Goal: Transaction & Acquisition: Purchase product/service

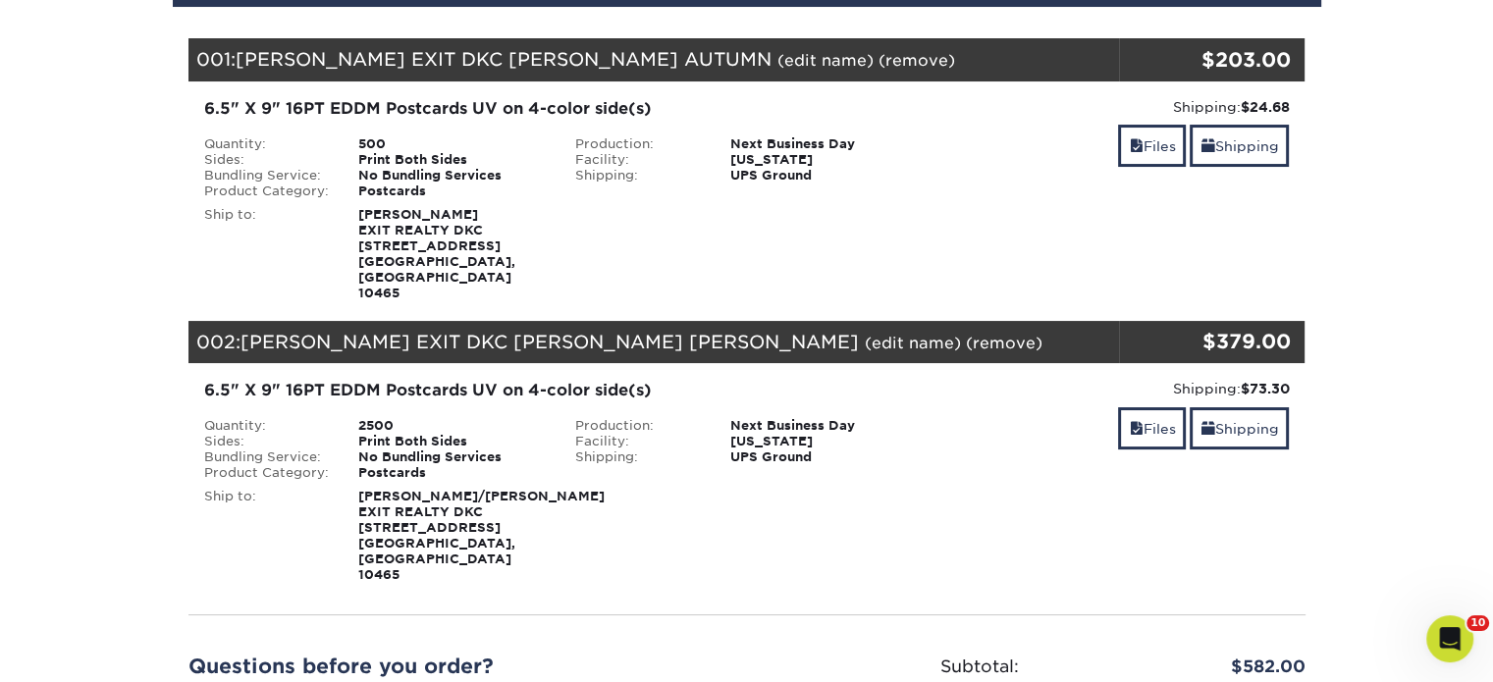
scroll to position [295, 0]
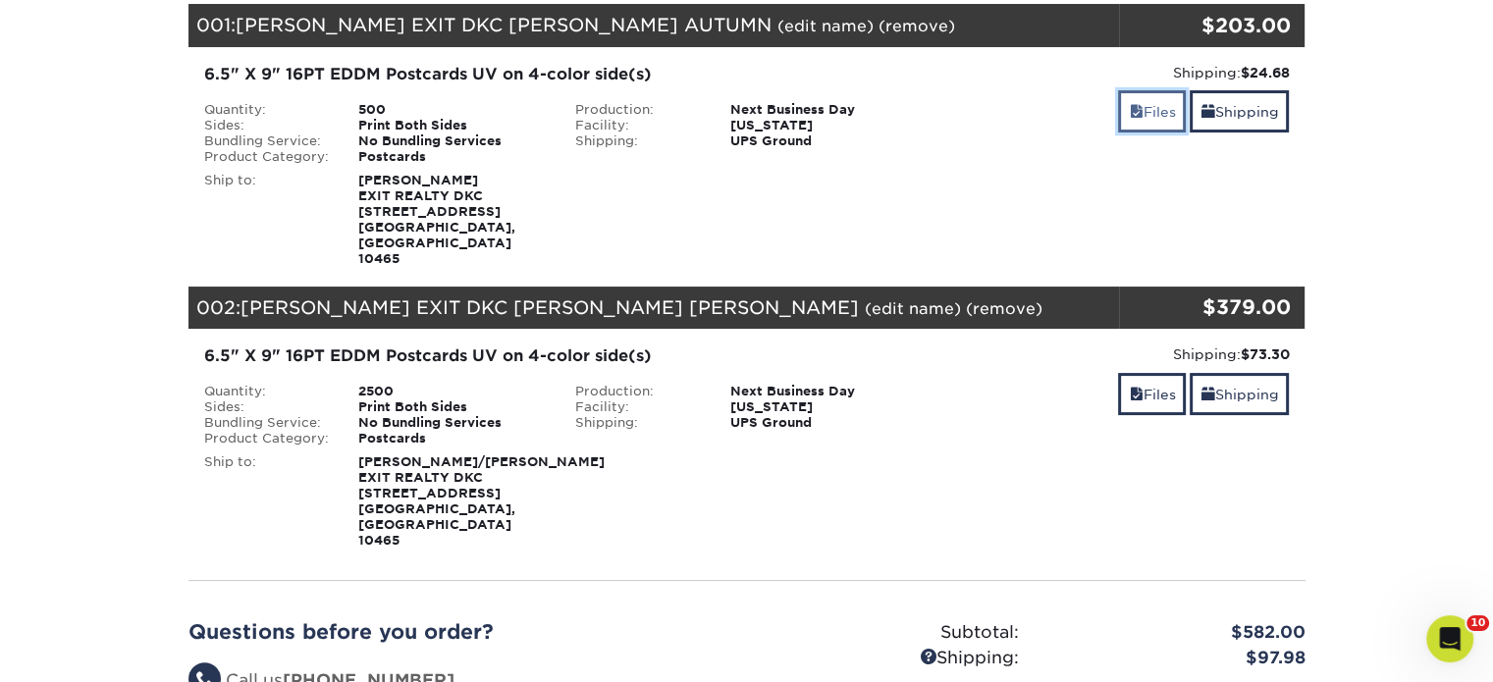
click at [1161, 97] on link "Files" at bounding box center [1152, 111] width 68 height 42
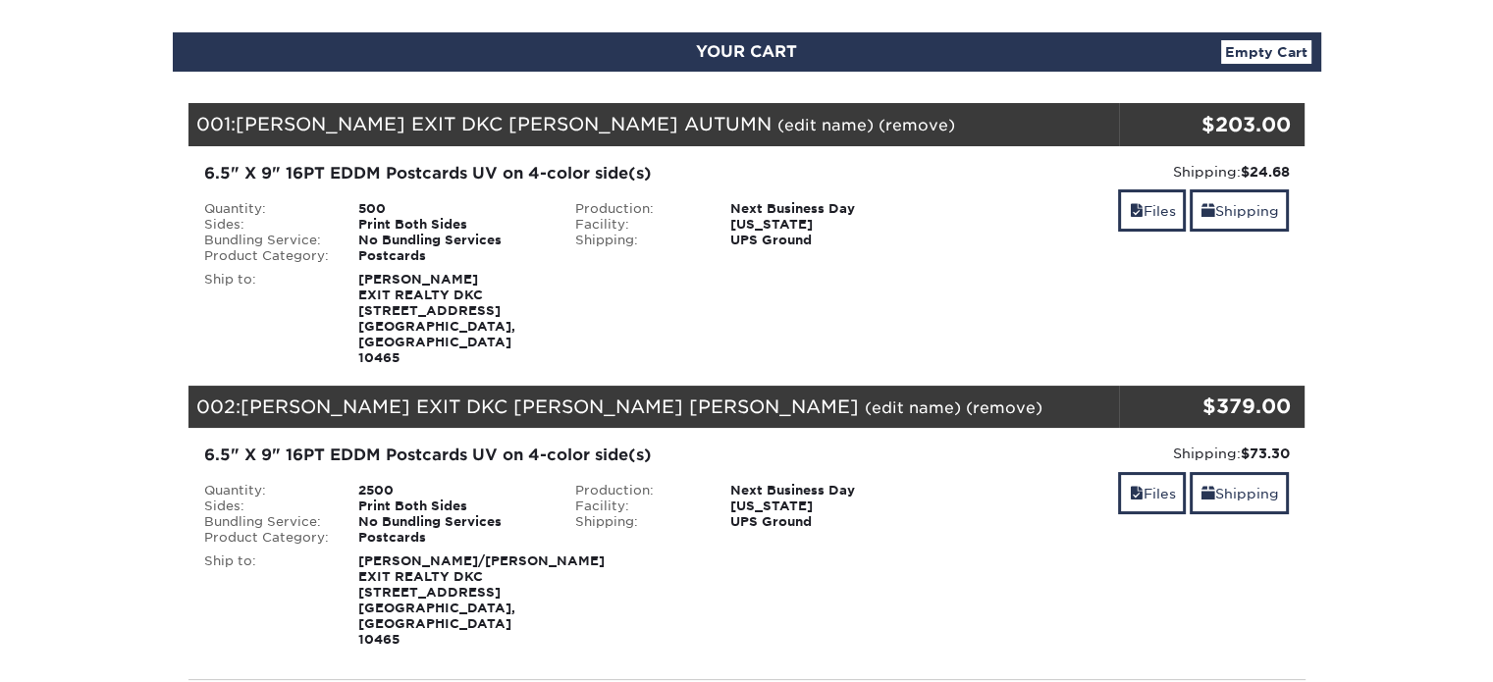
scroll to position [196, 0]
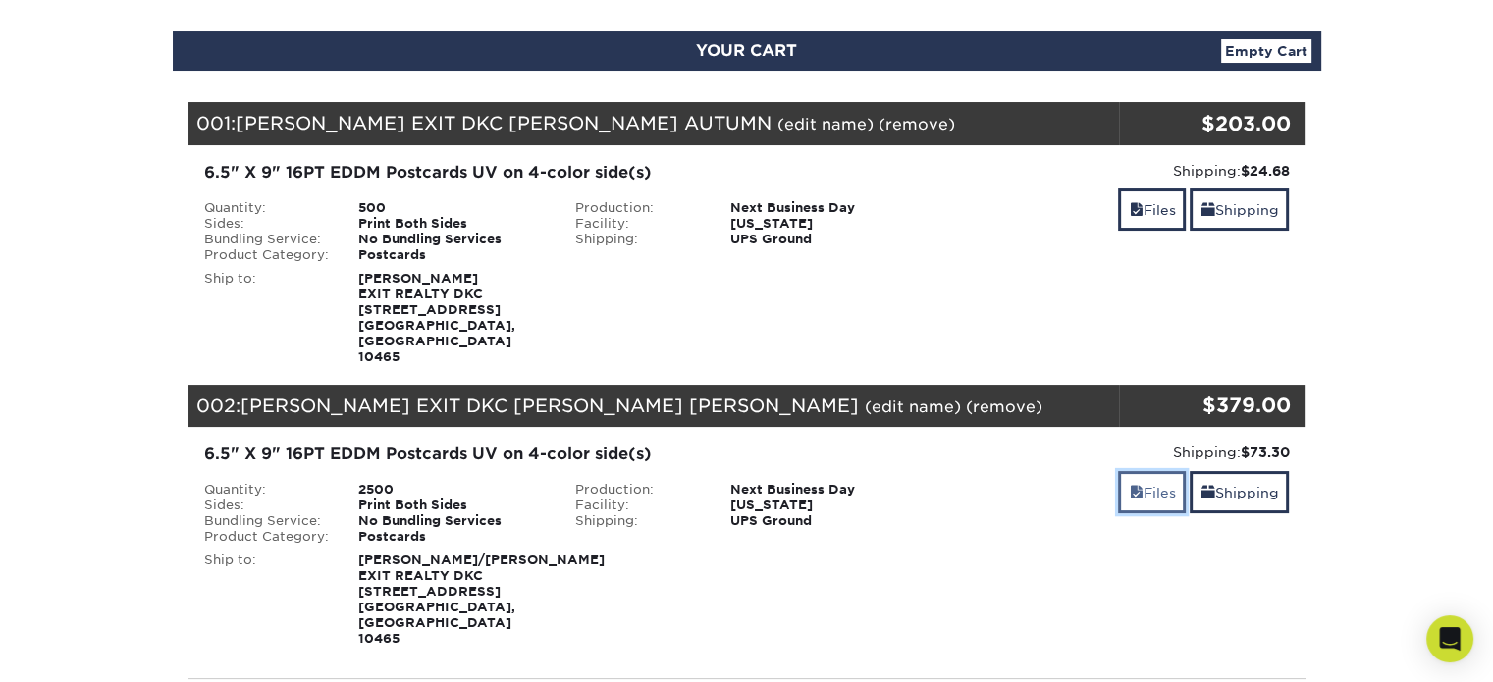
click at [1129, 485] on span at bounding box center [1136, 493] width 14 height 16
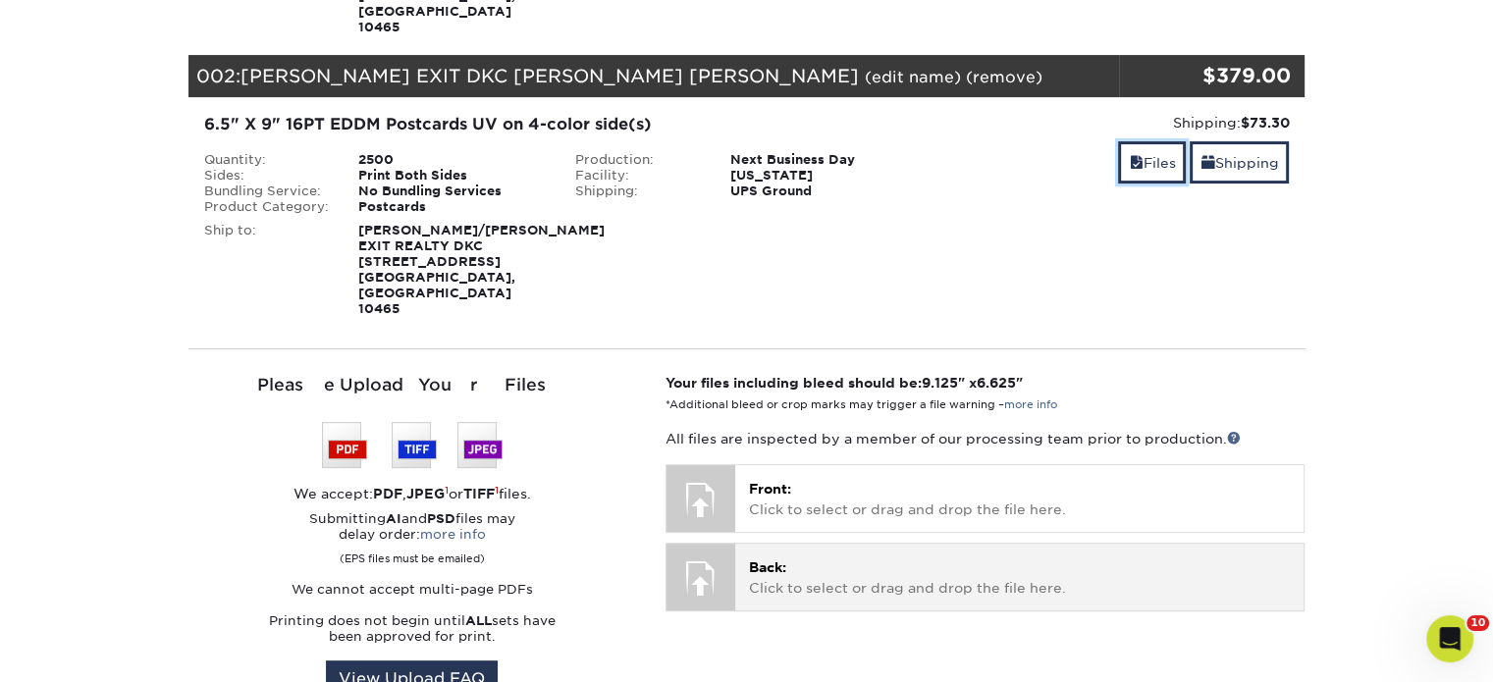
scroll to position [687, 0]
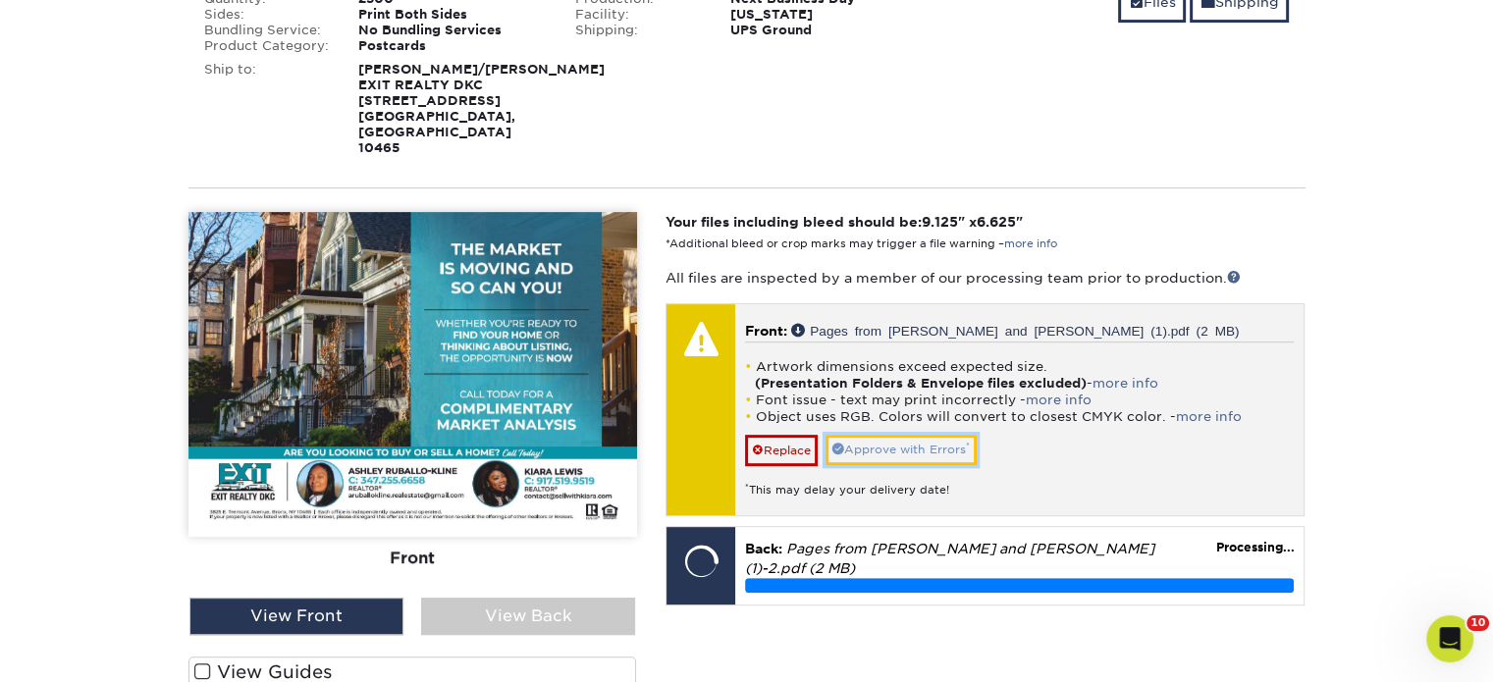
click at [943, 435] on link "Approve with Errors *" at bounding box center [901, 450] width 151 height 30
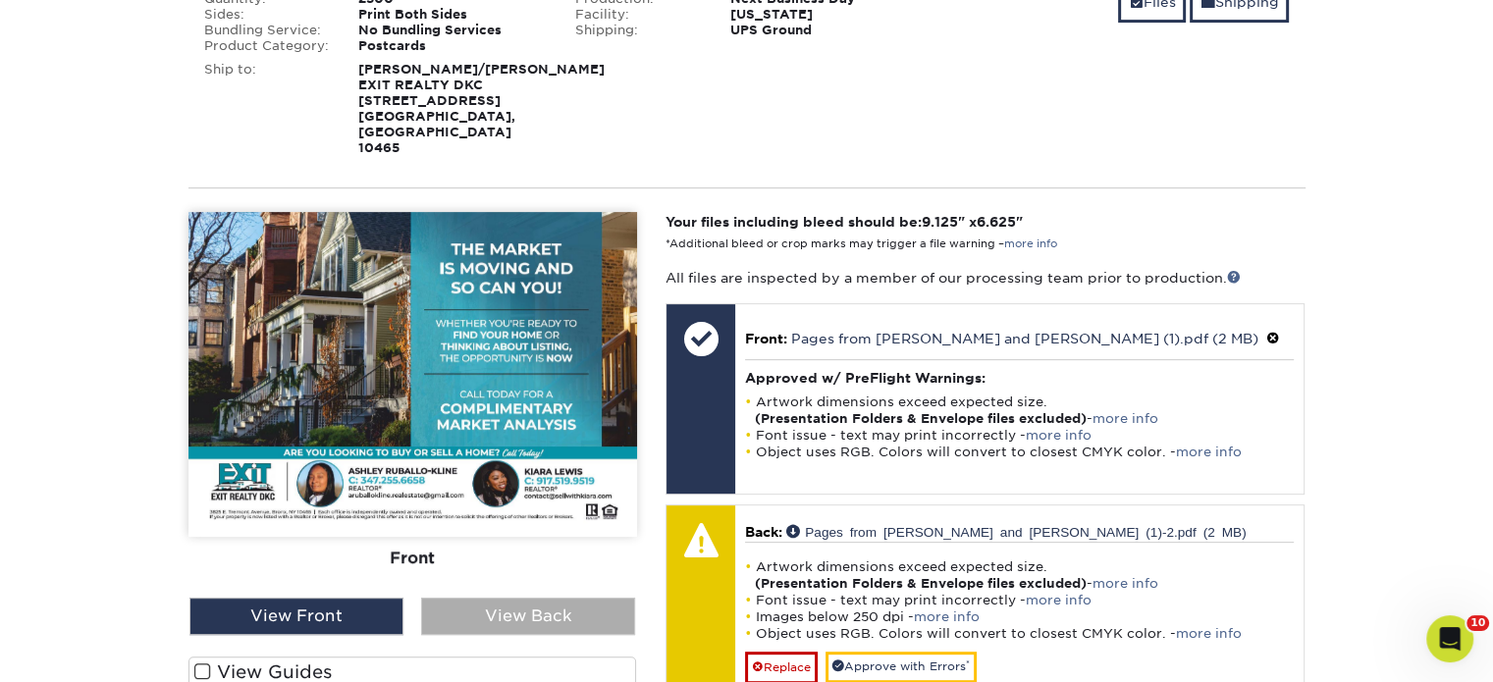
click at [608, 598] on div "View Back" at bounding box center [528, 616] width 214 height 37
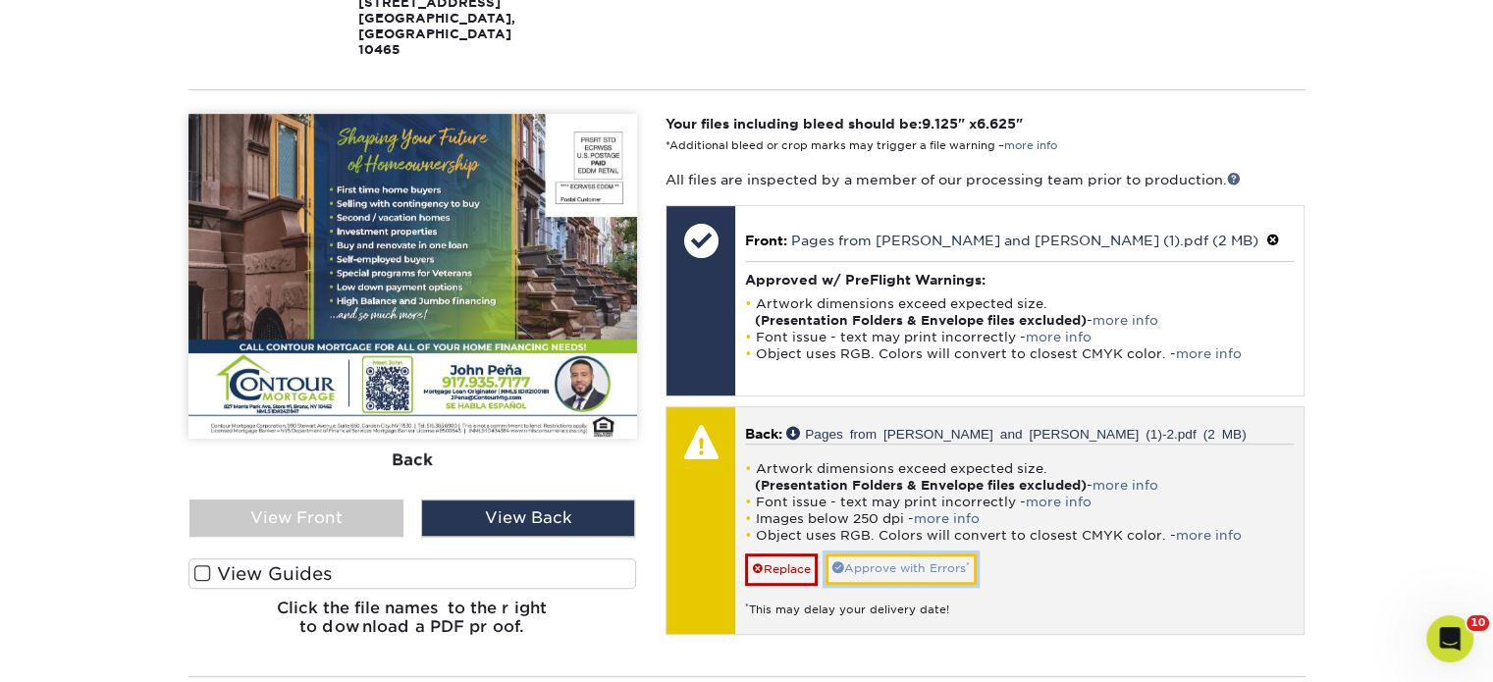
click at [864, 554] on link "Approve with Errors *" at bounding box center [901, 569] width 151 height 30
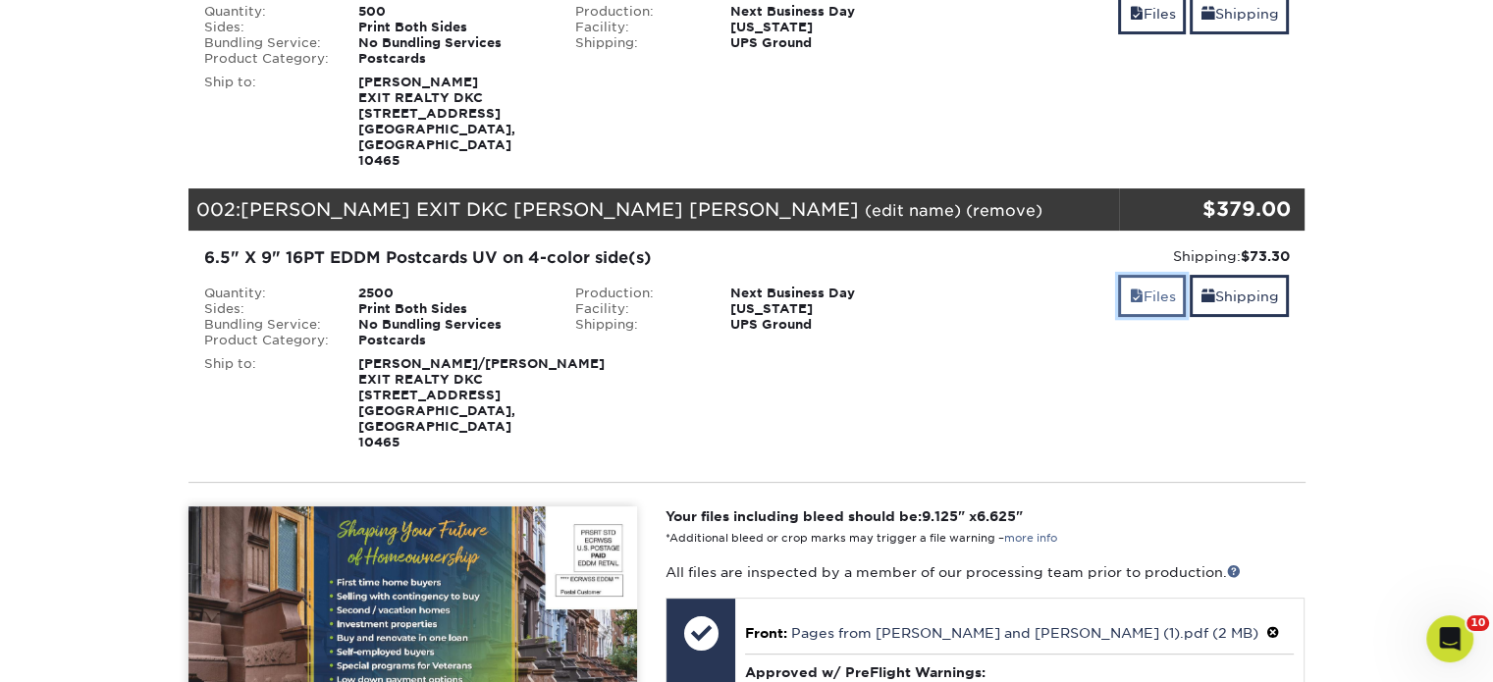
click at [1134, 282] on link "Files" at bounding box center [1152, 296] width 68 height 42
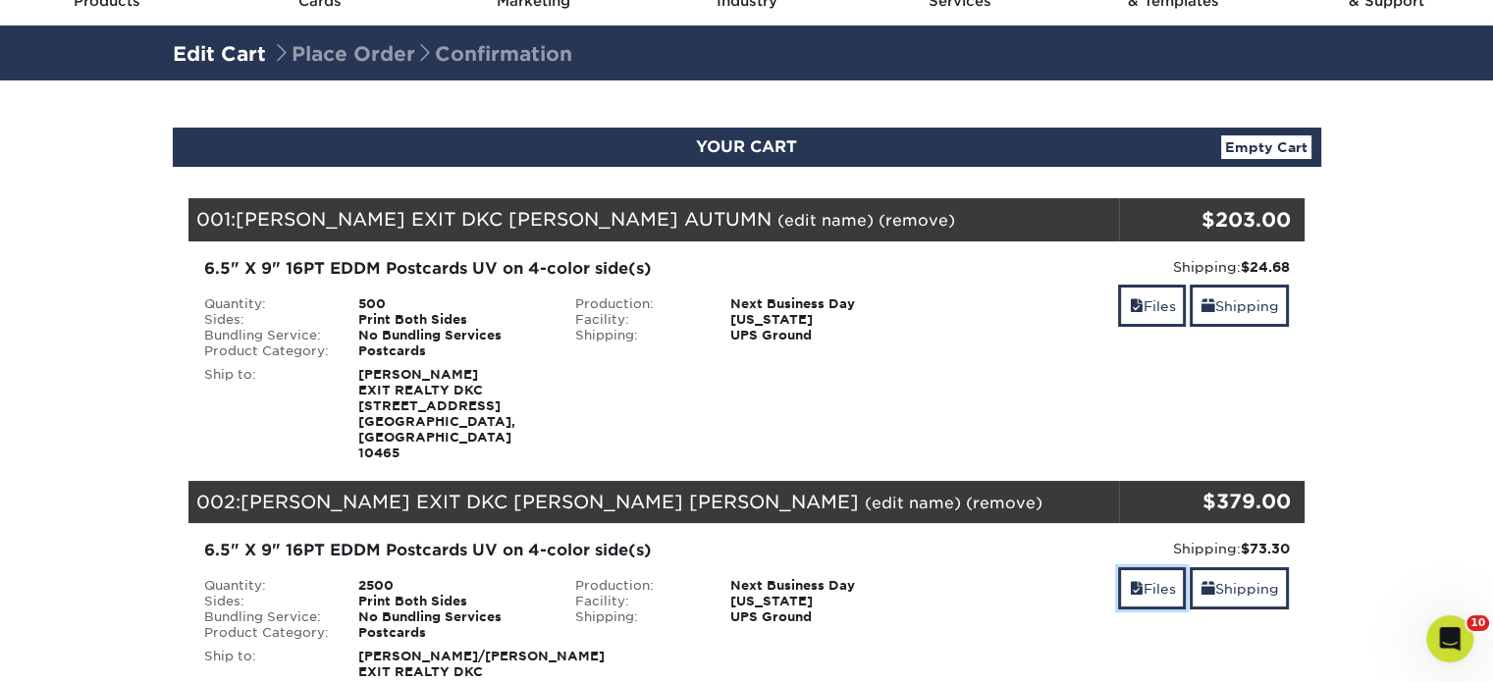
scroll to position [98, 0]
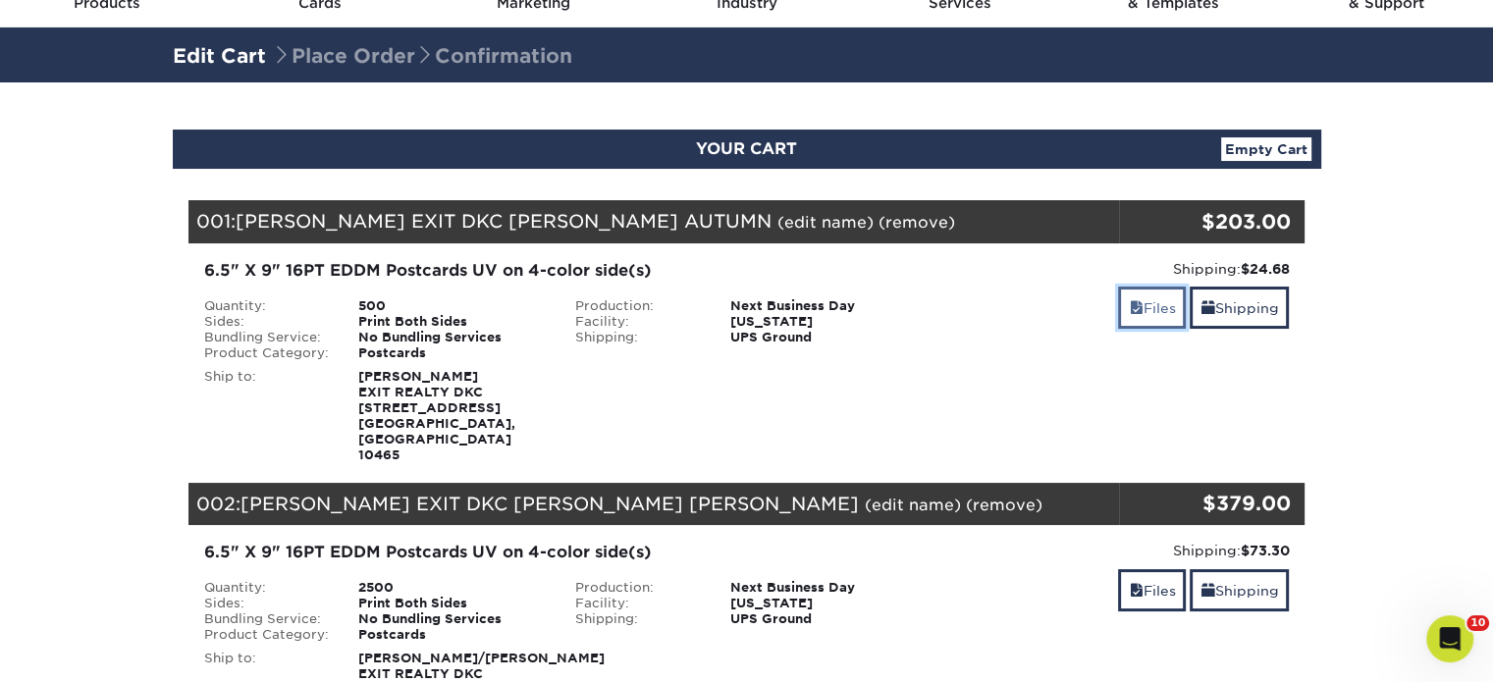
click at [1141, 300] on link "Files" at bounding box center [1152, 308] width 68 height 42
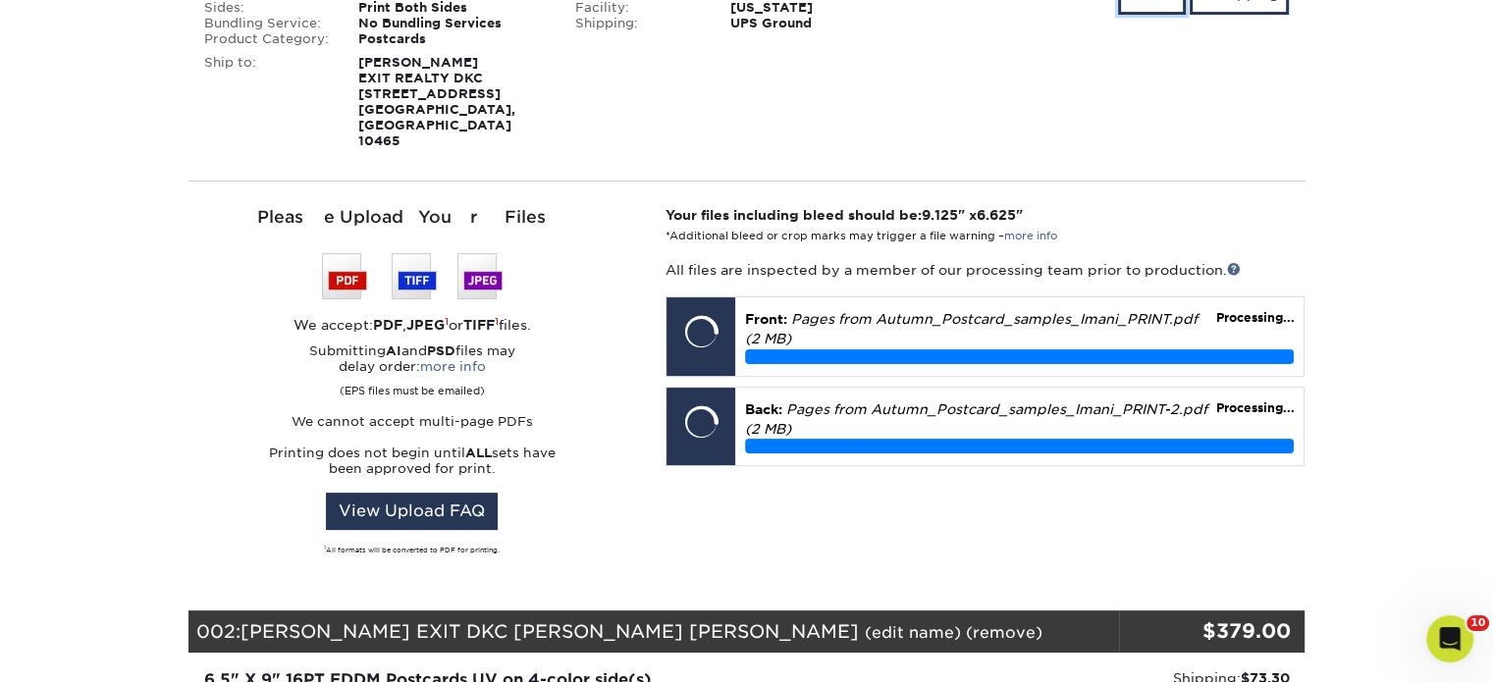
scroll to position [491, 0]
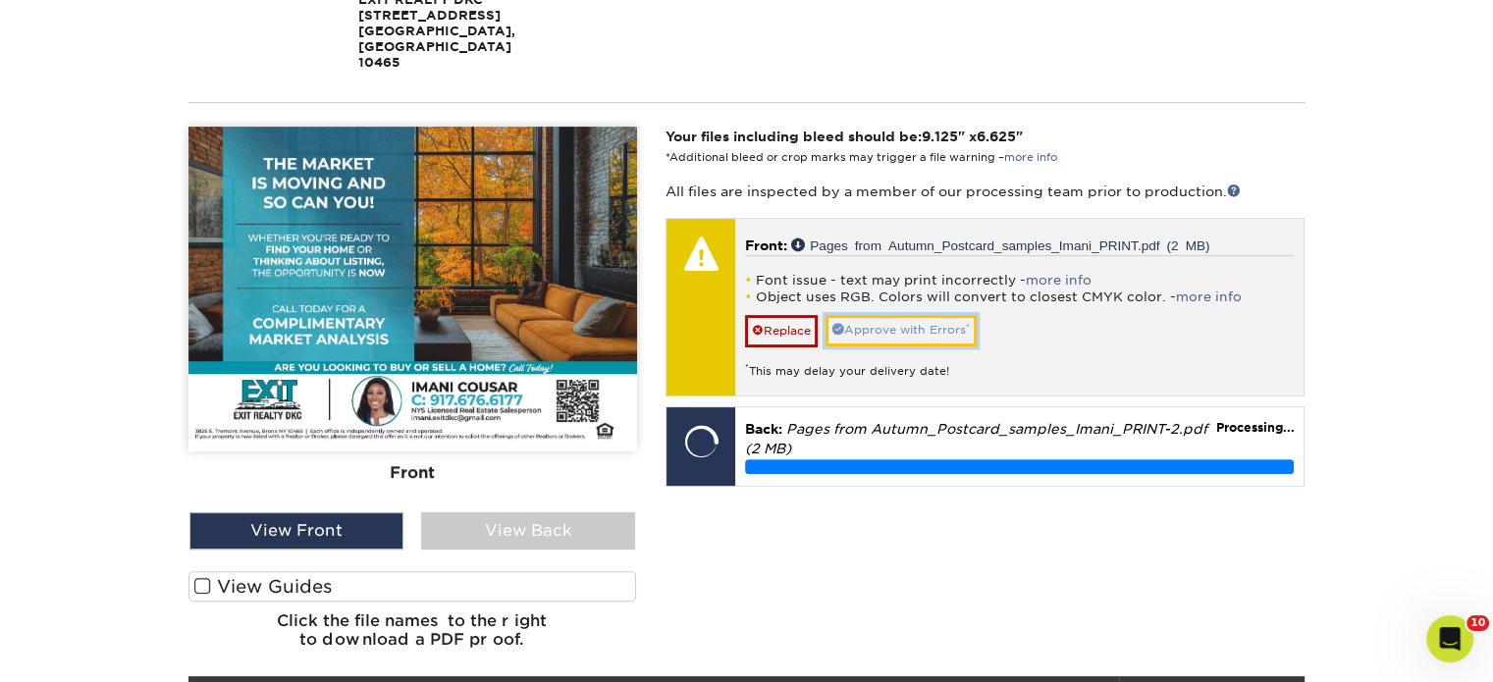
click at [903, 315] on link "Approve with Errors *" at bounding box center [901, 330] width 151 height 30
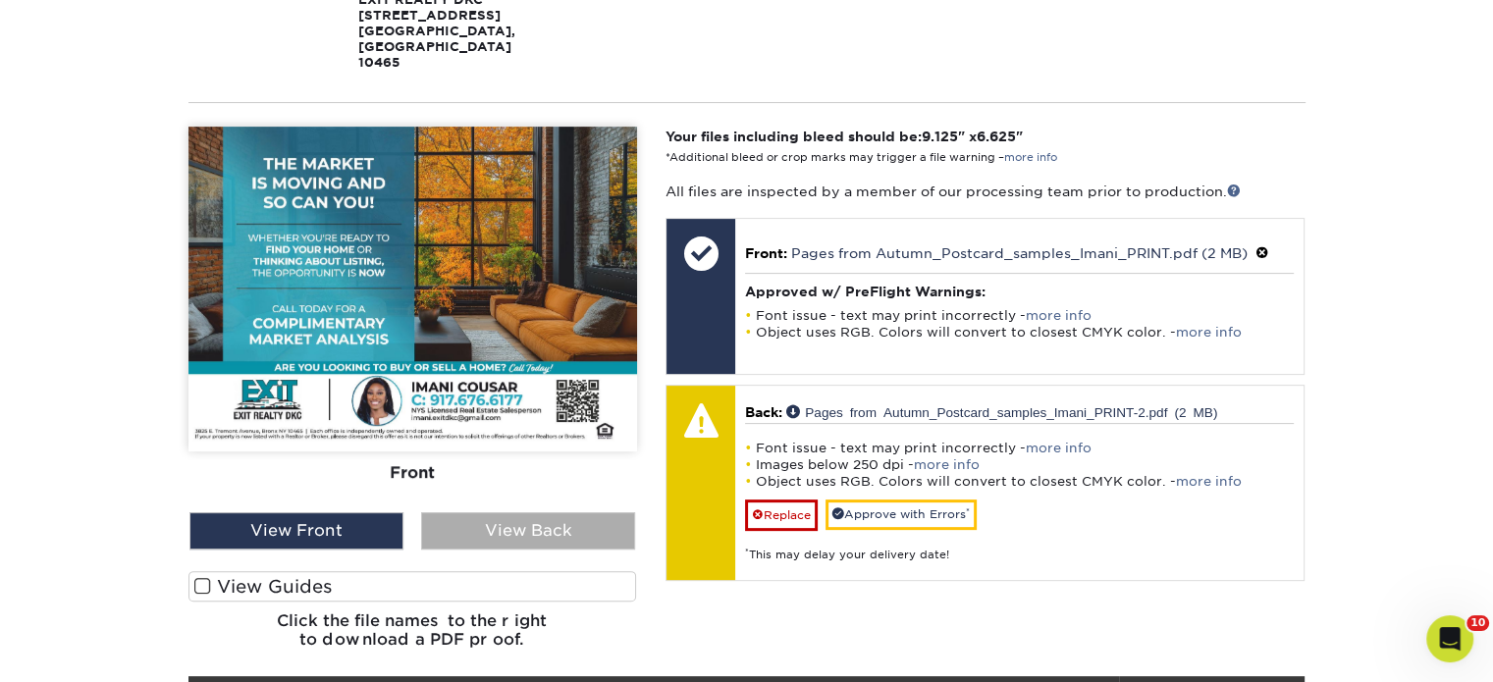
click at [569, 512] on div "View Back" at bounding box center [528, 530] width 214 height 37
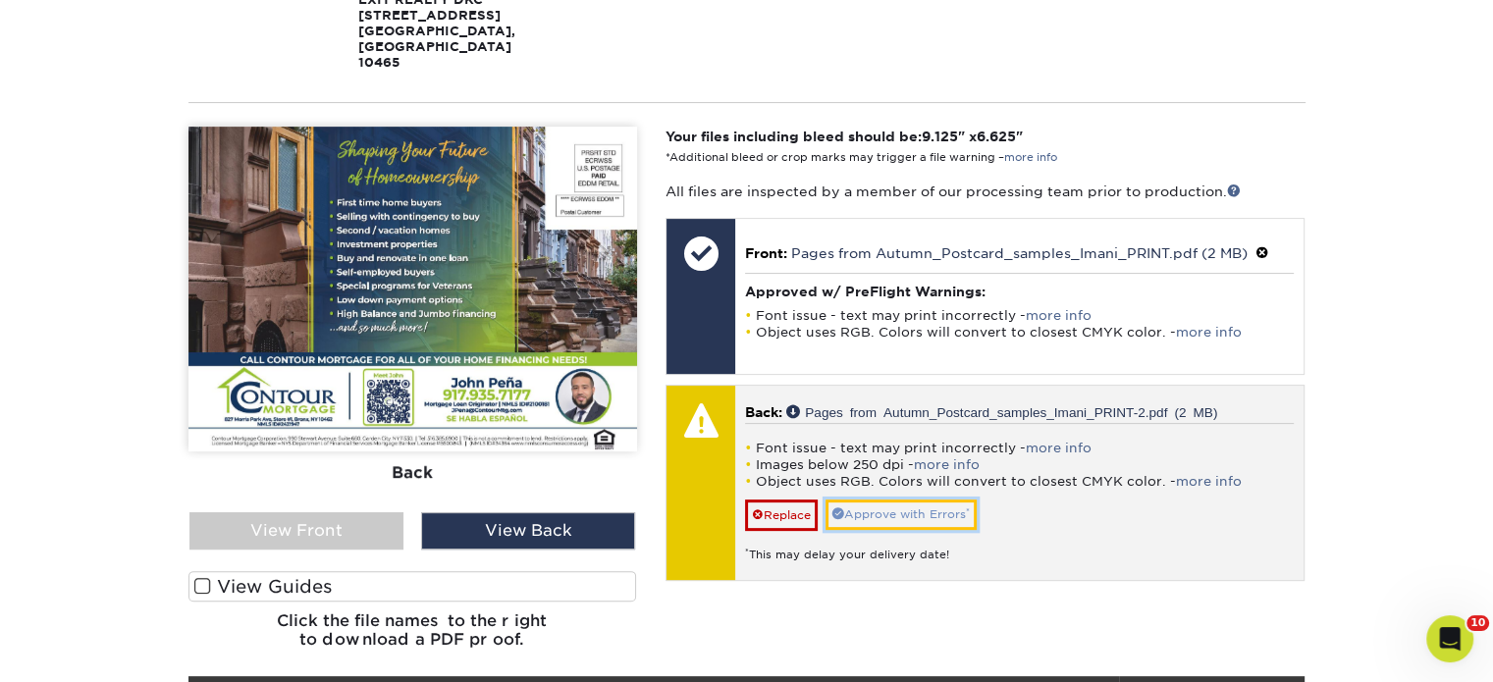
click at [860, 500] on link "Approve with Errors *" at bounding box center [901, 515] width 151 height 30
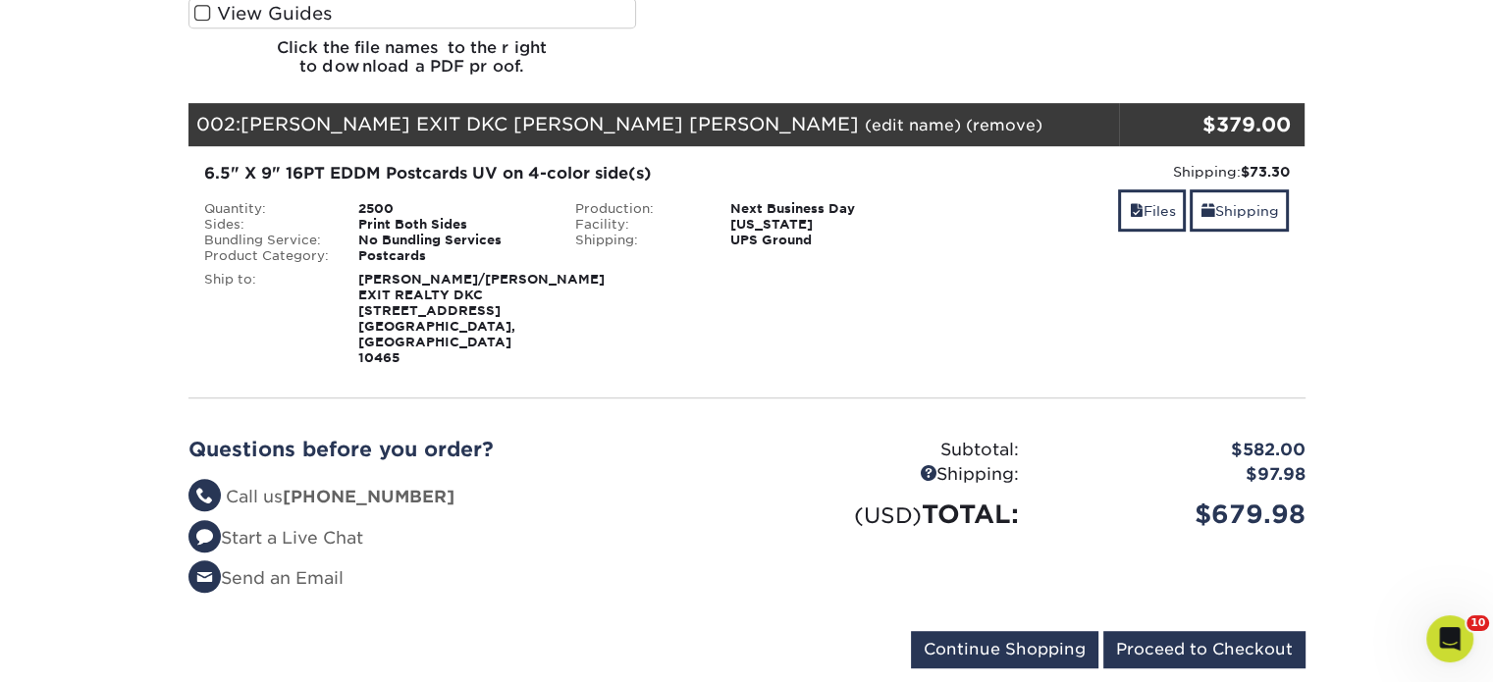
scroll to position [1375, 0]
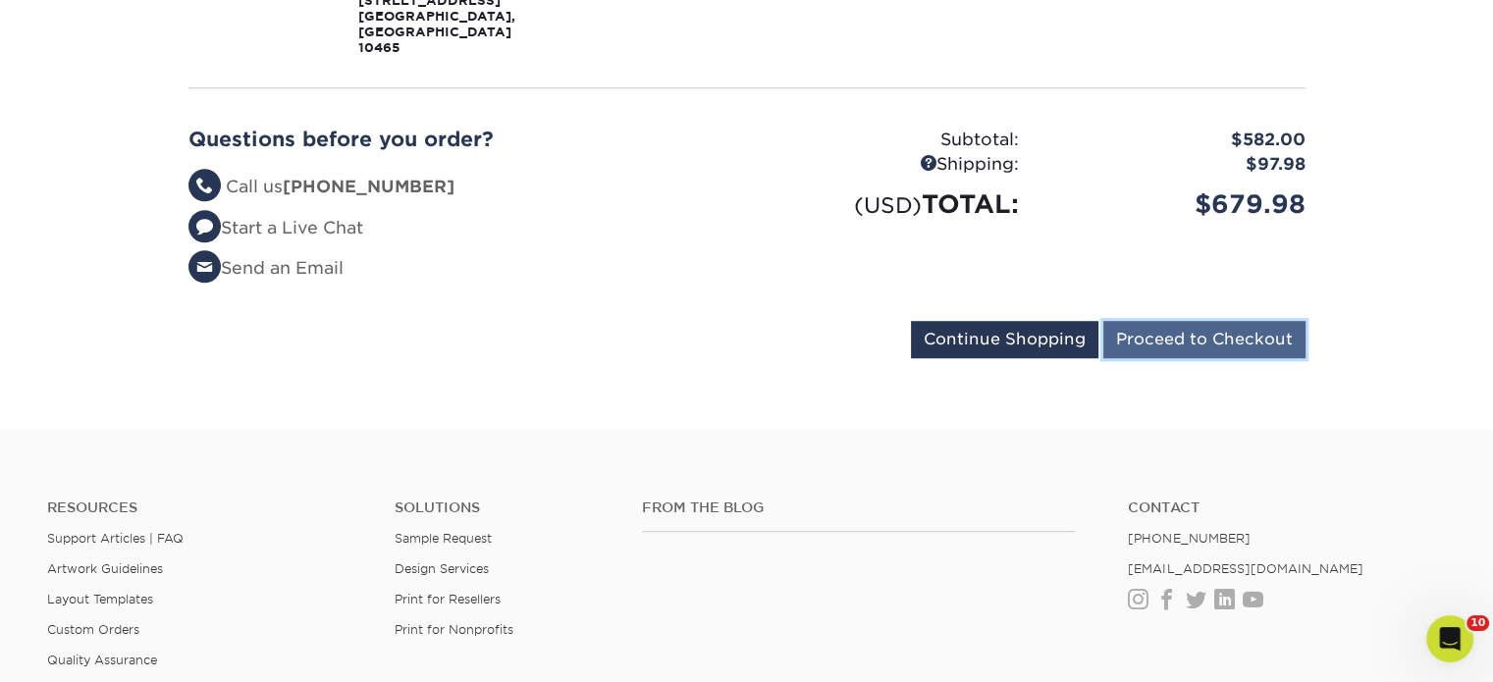
click at [1245, 321] on input "Proceed to Checkout" at bounding box center [1205, 339] width 202 height 37
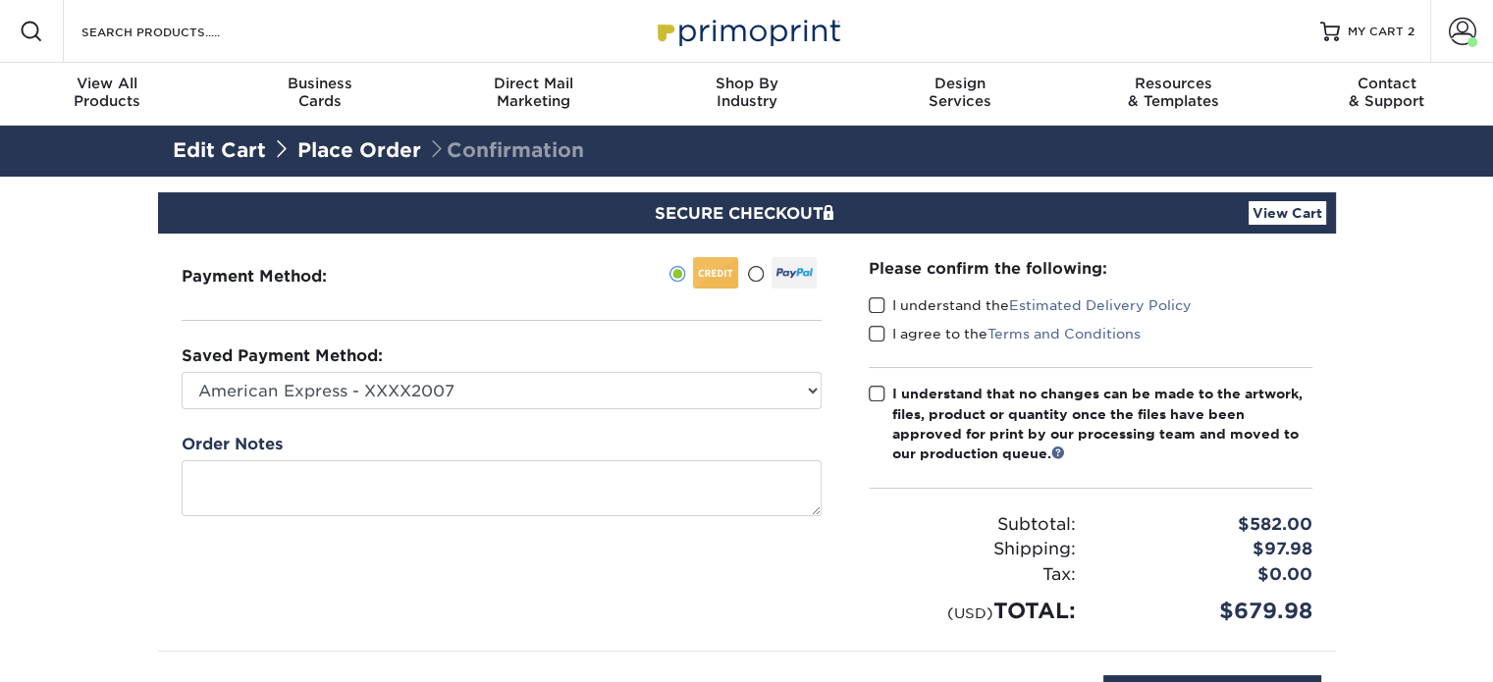
click at [867, 308] on div "Please confirm the following: I understand the Estimated Delivery Policy I agre…" at bounding box center [1090, 442] width 491 height 417
click at [879, 300] on span at bounding box center [877, 306] width 17 height 19
click at [0, 0] on input "I understand the Estimated Delivery Policy" at bounding box center [0, 0] width 0 height 0
click at [881, 324] on label "I agree to the Terms and Conditions" at bounding box center [1005, 334] width 272 height 20
click at [0, 0] on input "I agree to the Terms and Conditions" at bounding box center [0, 0] width 0 height 0
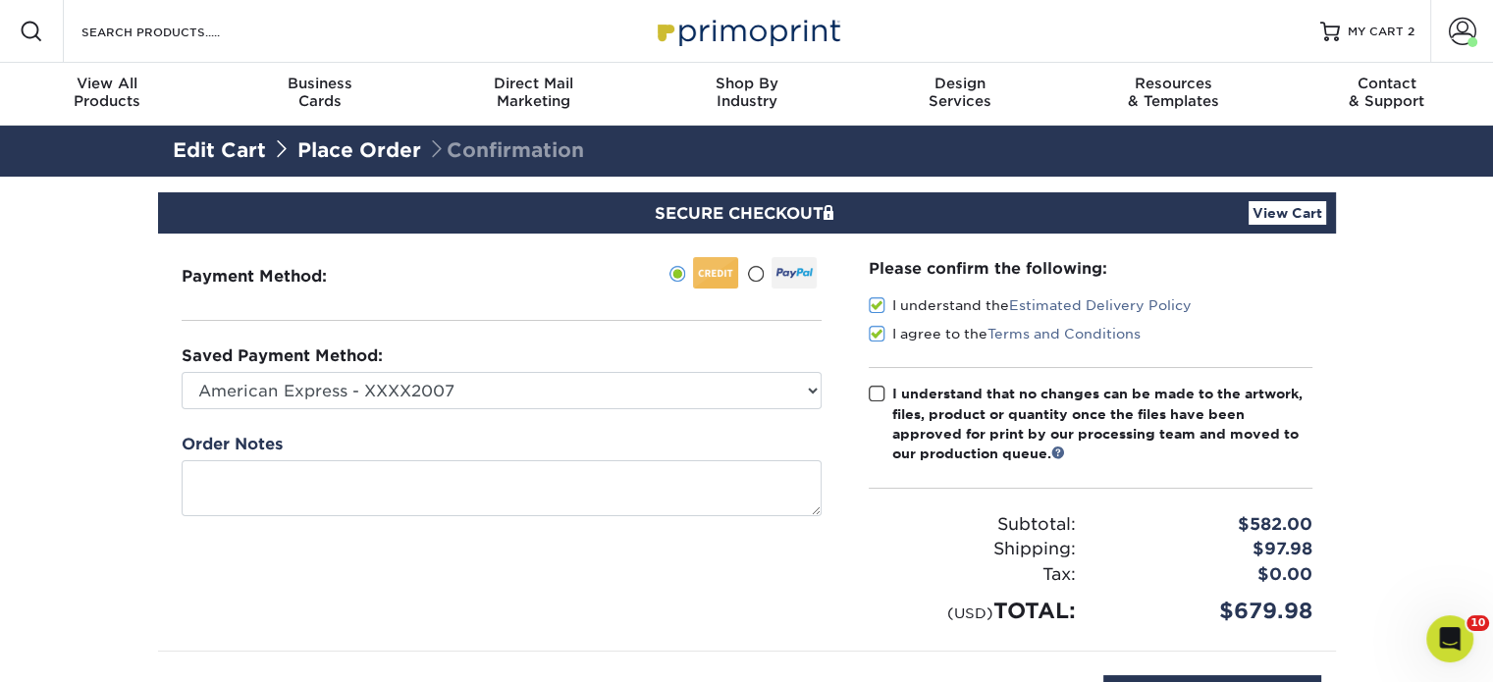
click at [883, 394] on span at bounding box center [877, 394] width 17 height 19
click at [0, 0] on input "I understand that no changes can be made to the artwork, files, product or quan…" at bounding box center [0, 0] width 0 height 0
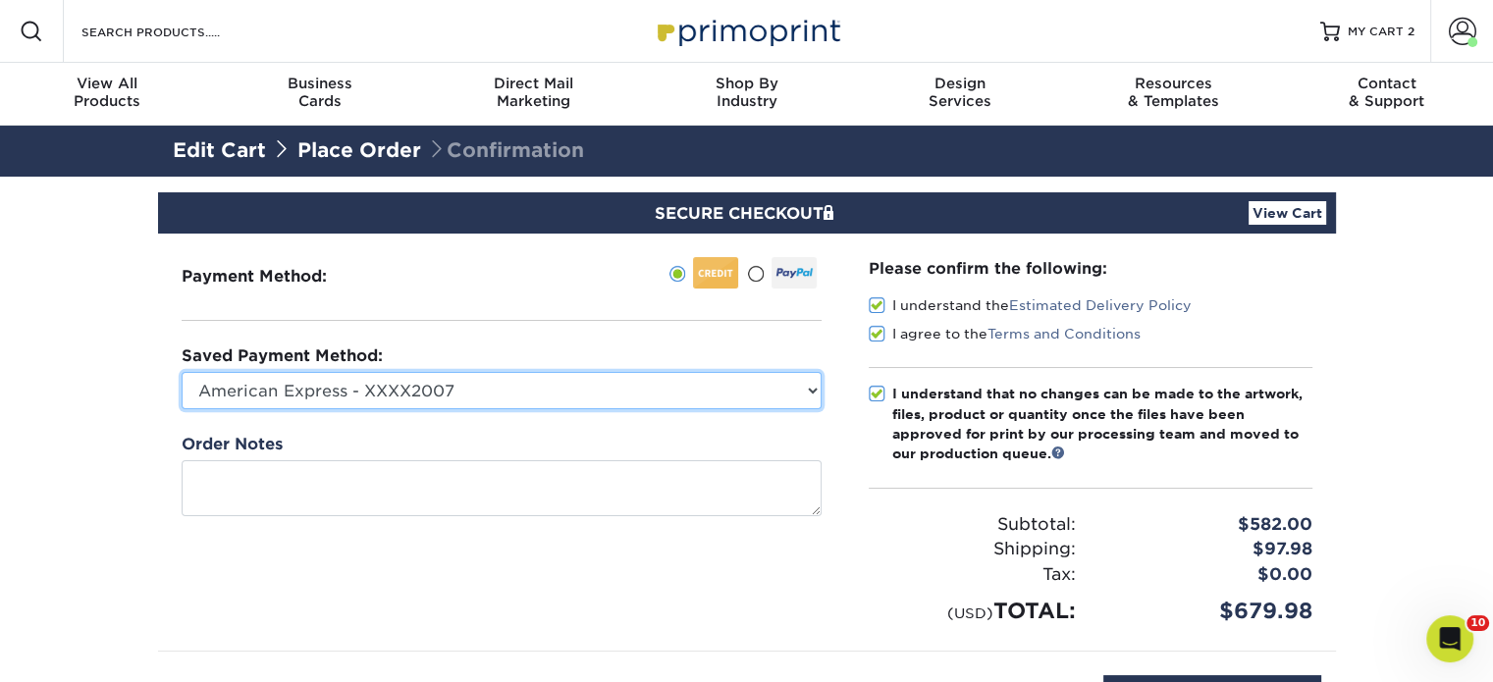
click at [480, 394] on select "American Express - XXXX2007 MasterCard - XXXX7618 American Express - XXXX1003 V…" at bounding box center [502, 390] width 640 height 37
select select "34500"
click at [182, 372] on select "American Express - XXXX2007 MasterCard - XXXX7618 American Express - XXXX1003 V…" at bounding box center [502, 390] width 640 height 37
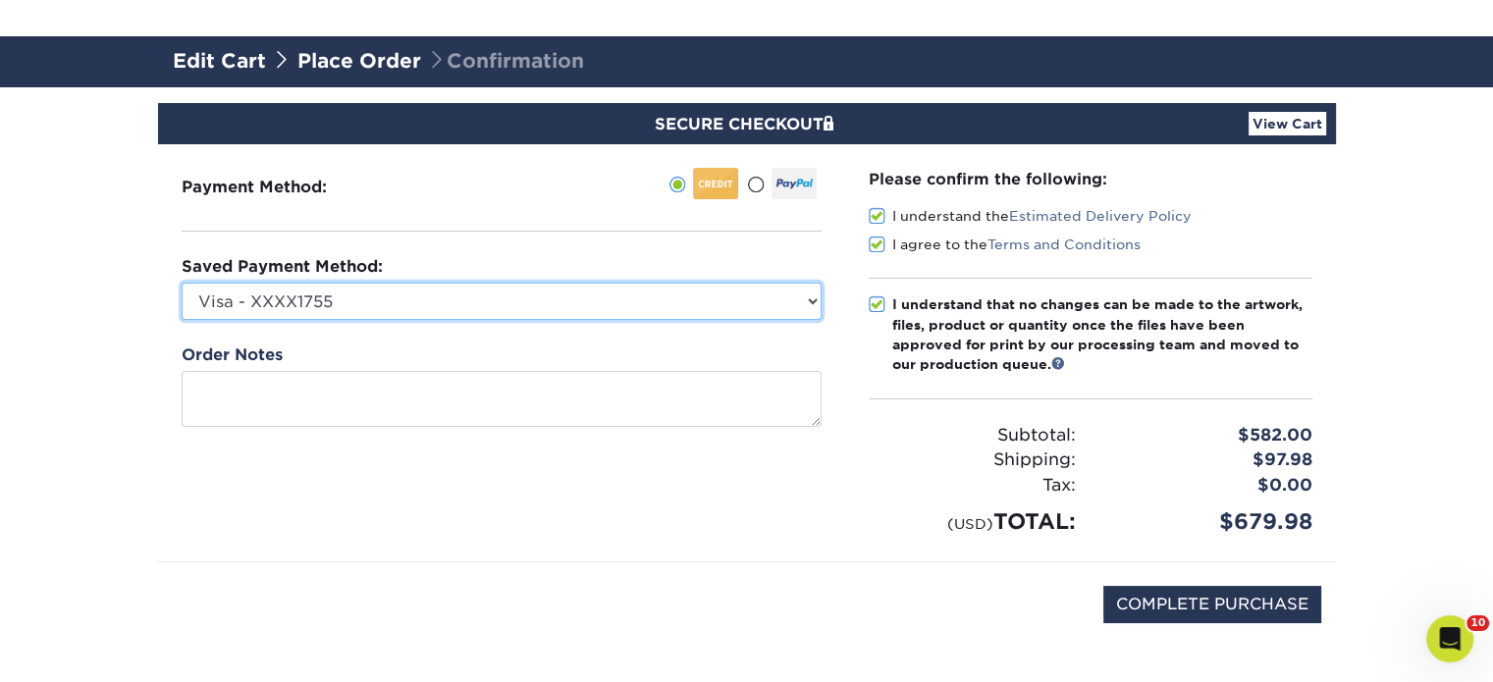
scroll to position [295, 0]
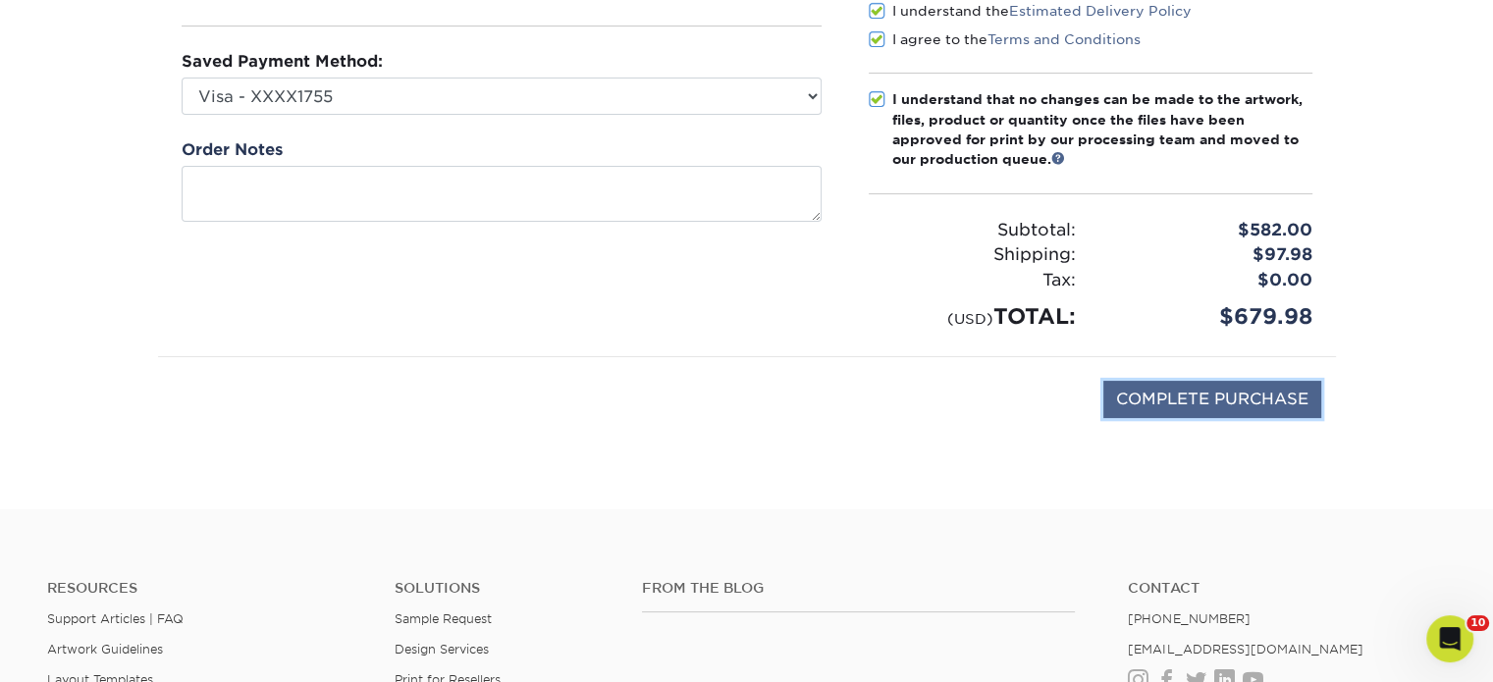
click at [1161, 387] on input "COMPLETE PURCHASE" at bounding box center [1213, 399] width 218 height 37
type input "PROCESSING, PLEASE WAIT..."
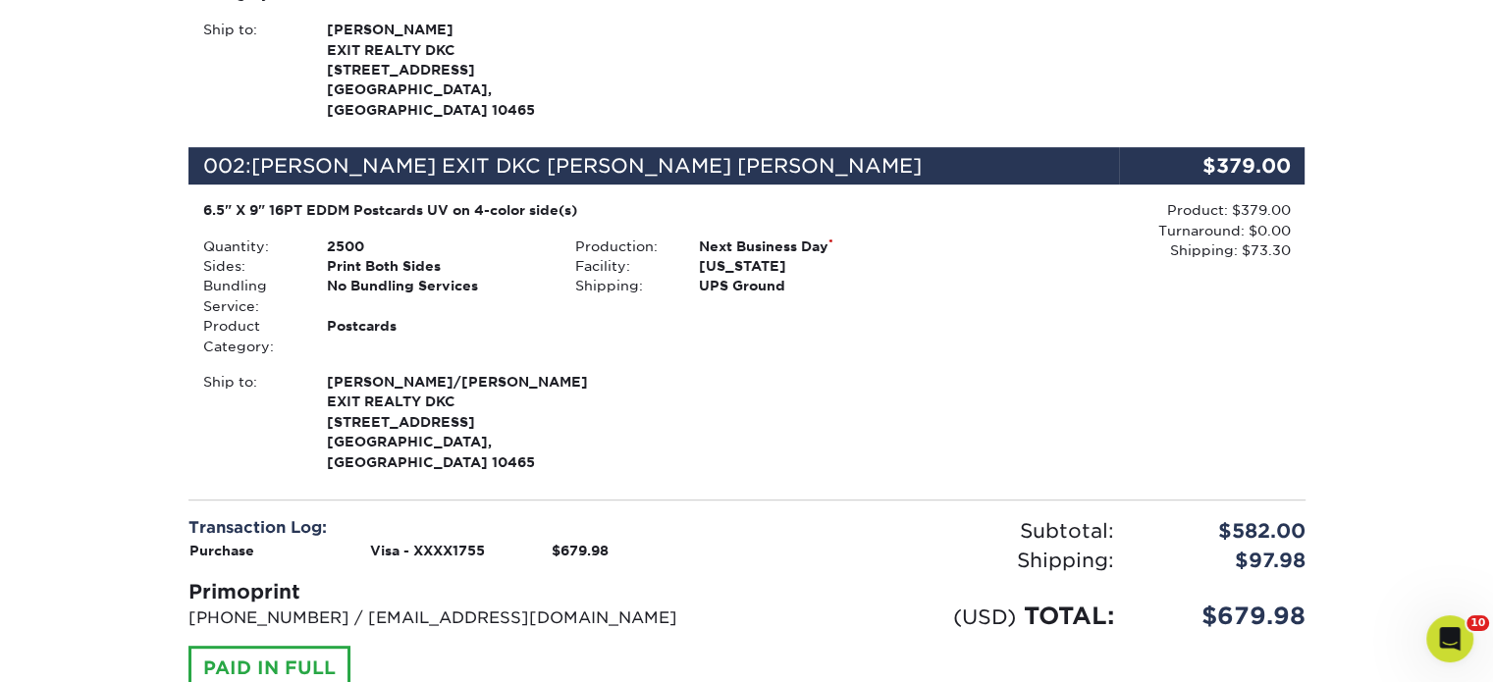
scroll to position [982, 0]
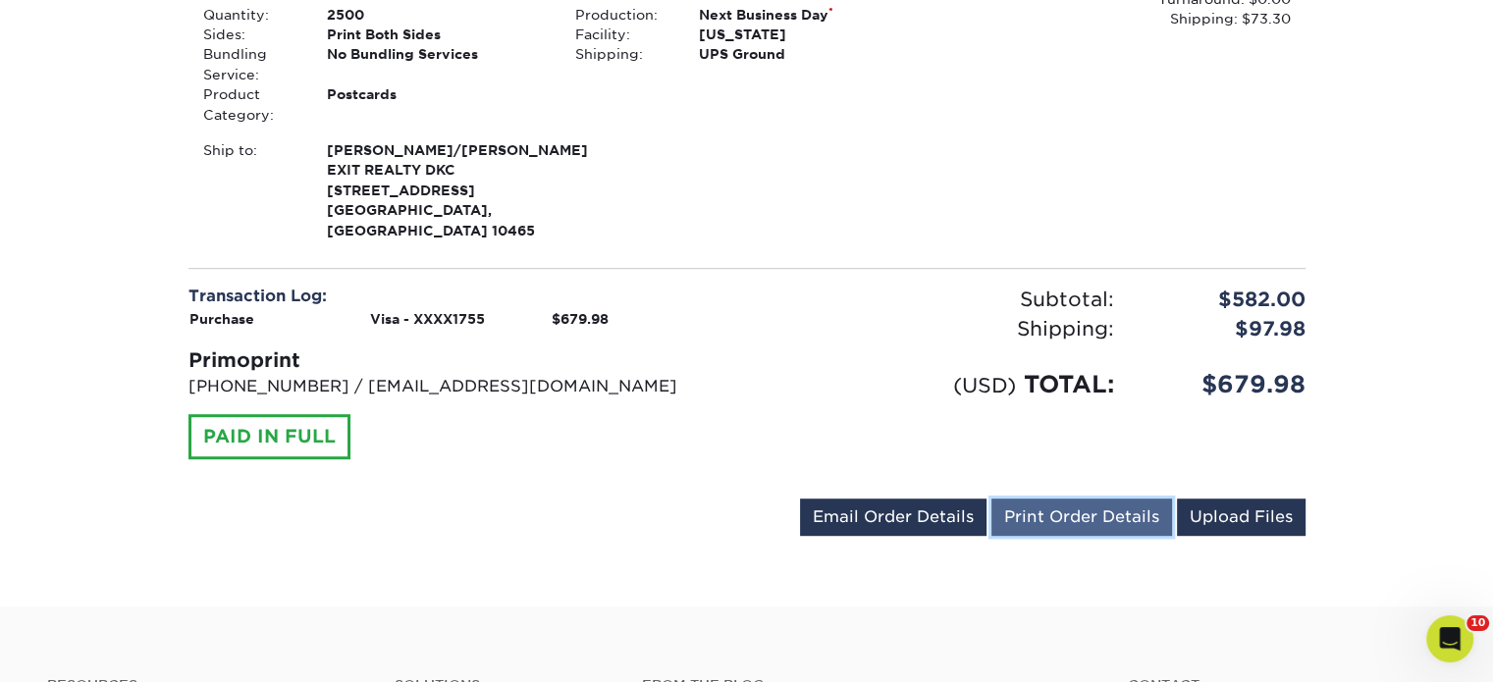
click at [1069, 506] on link "Print Order Details" at bounding box center [1082, 517] width 181 height 37
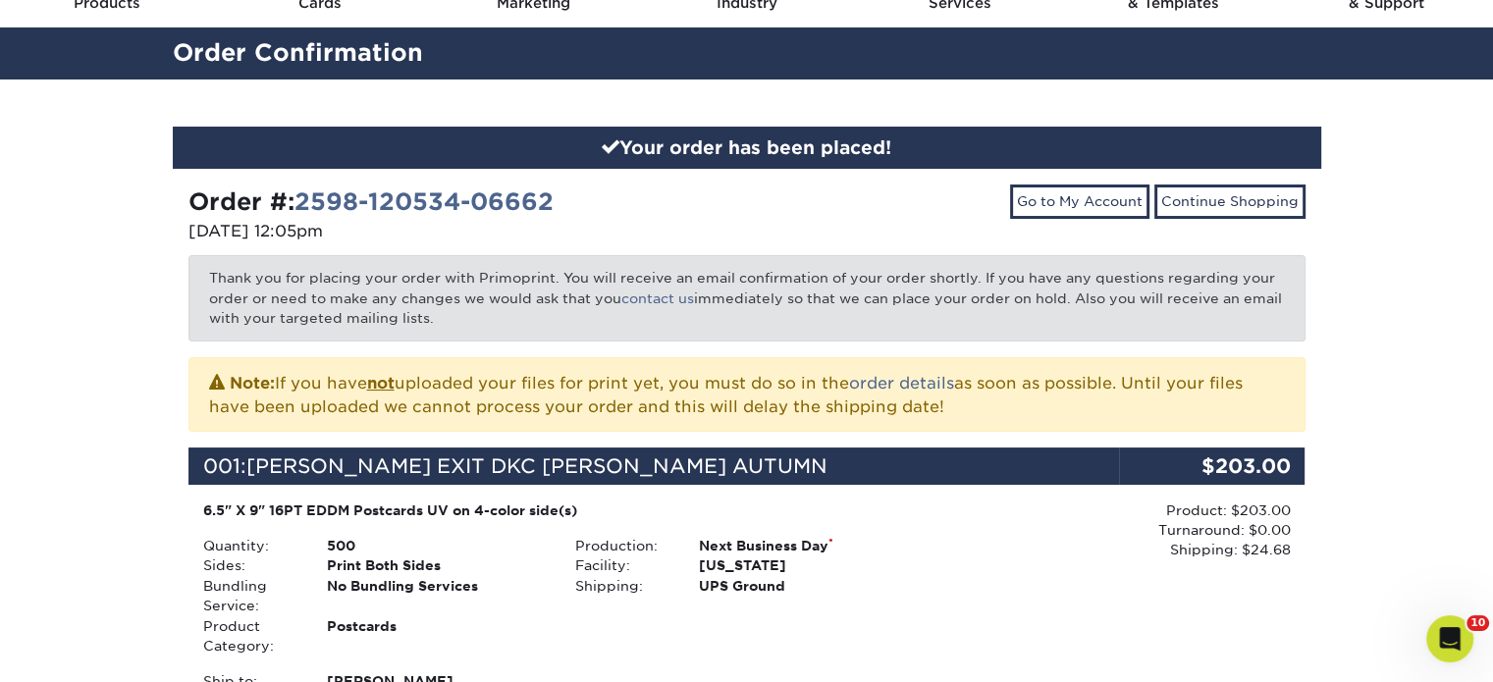
scroll to position [33, 0]
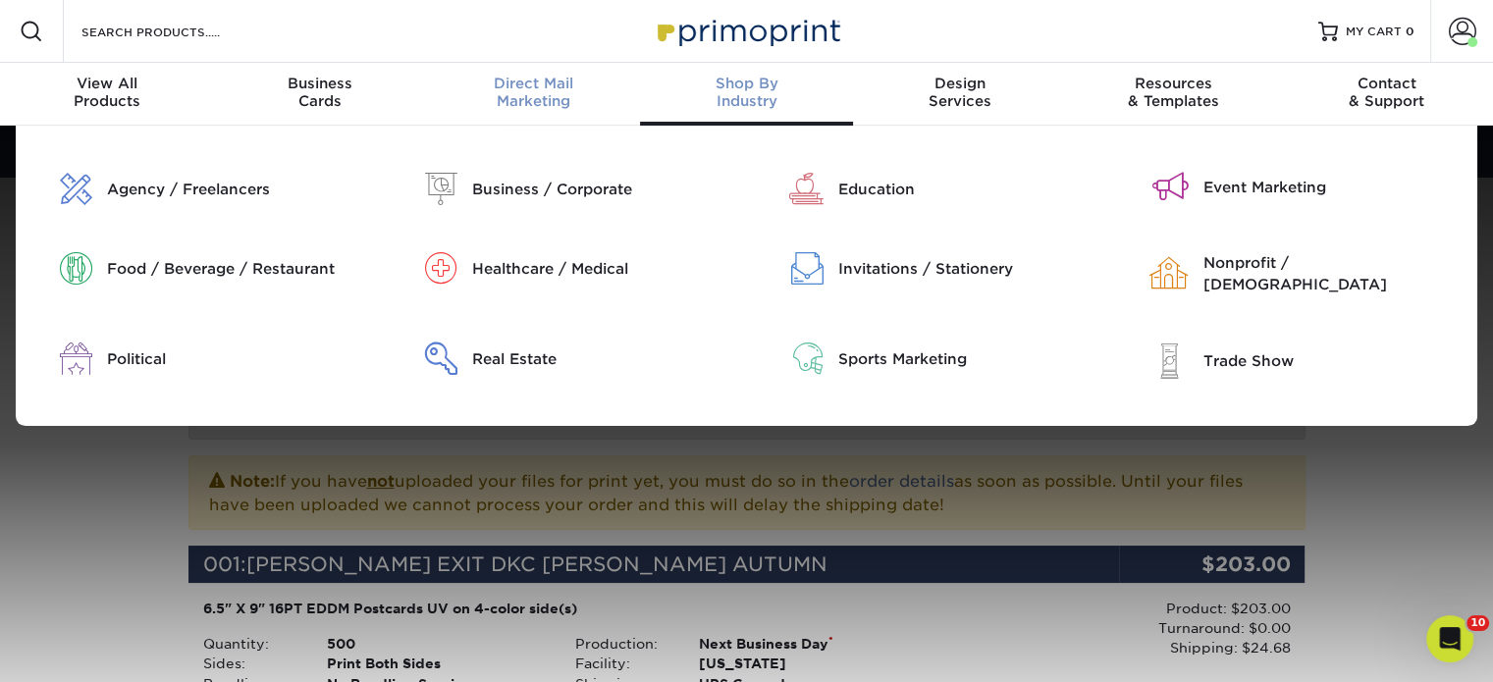
click at [546, 87] on span "Direct Mail" at bounding box center [533, 84] width 213 height 18
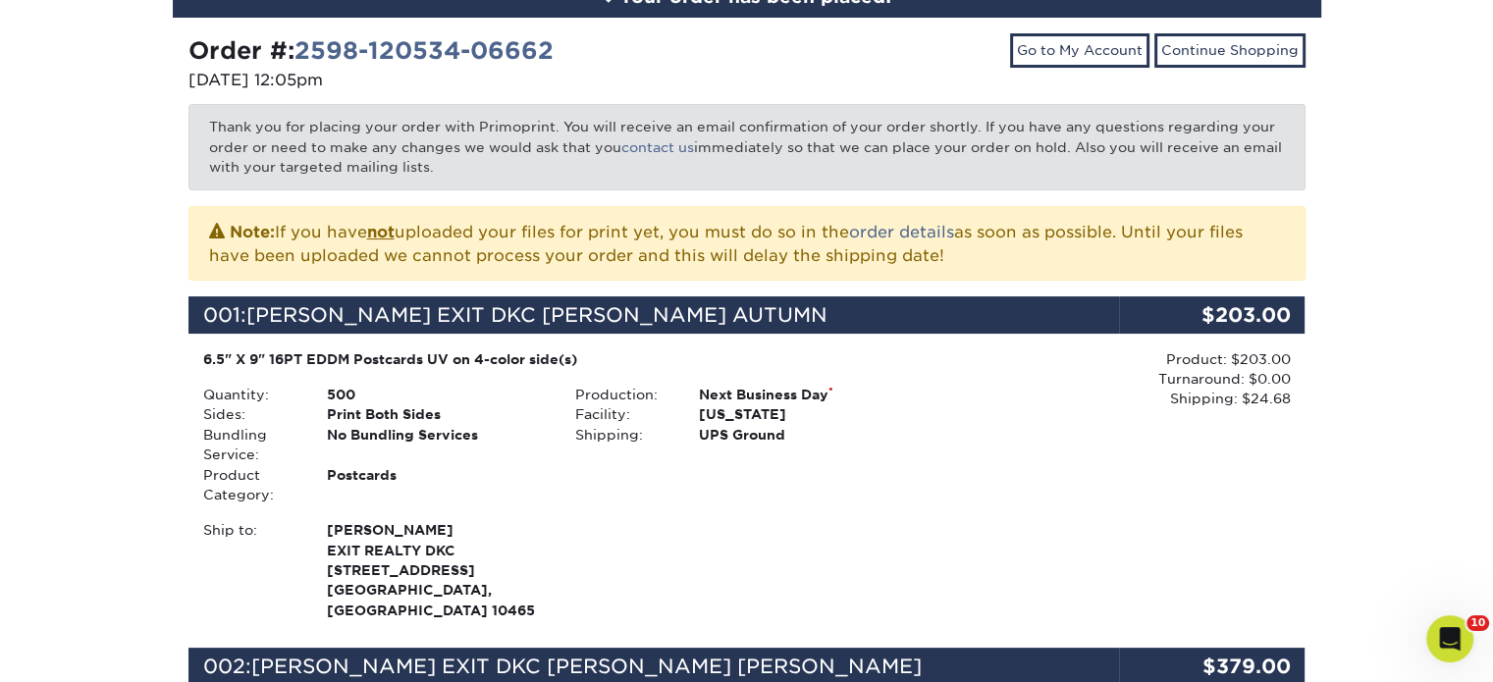
scroll to position [687, 0]
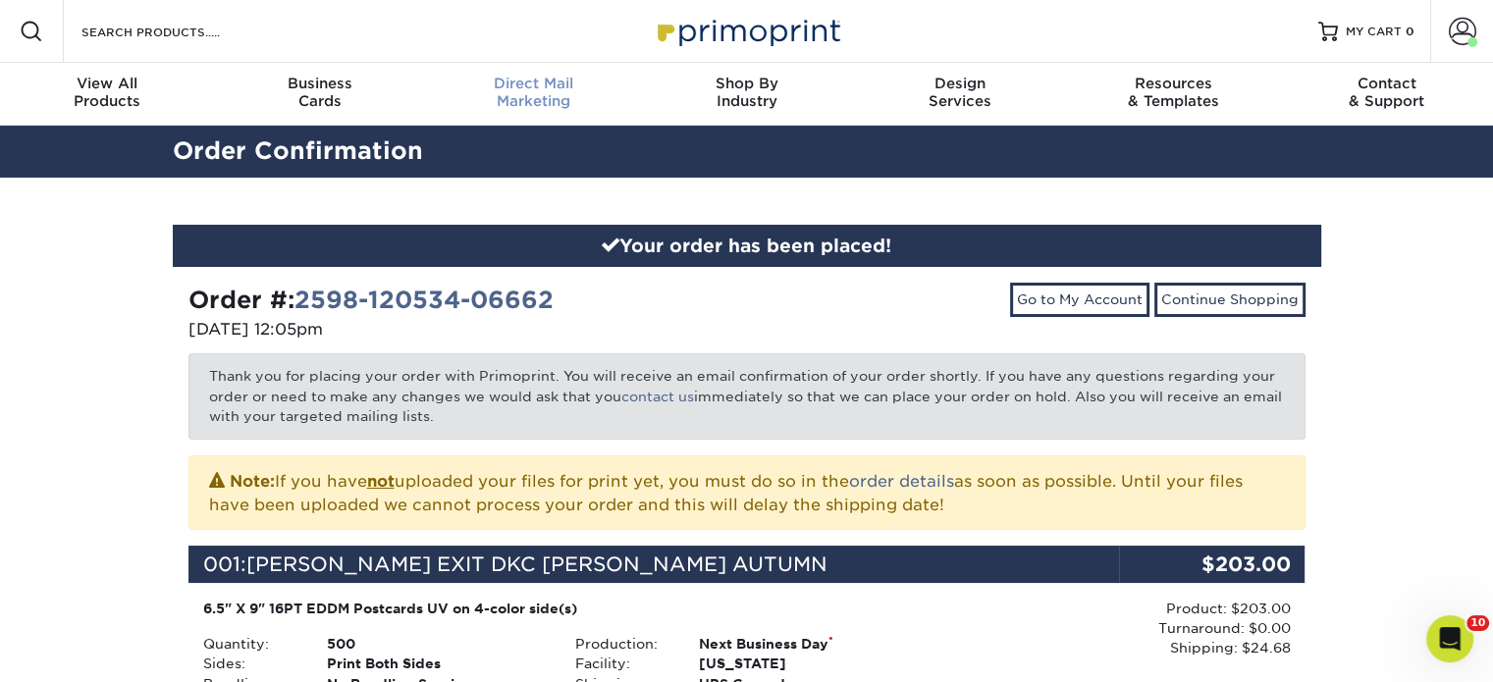
click at [550, 88] on span "Direct Mail" at bounding box center [533, 84] width 213 height 18
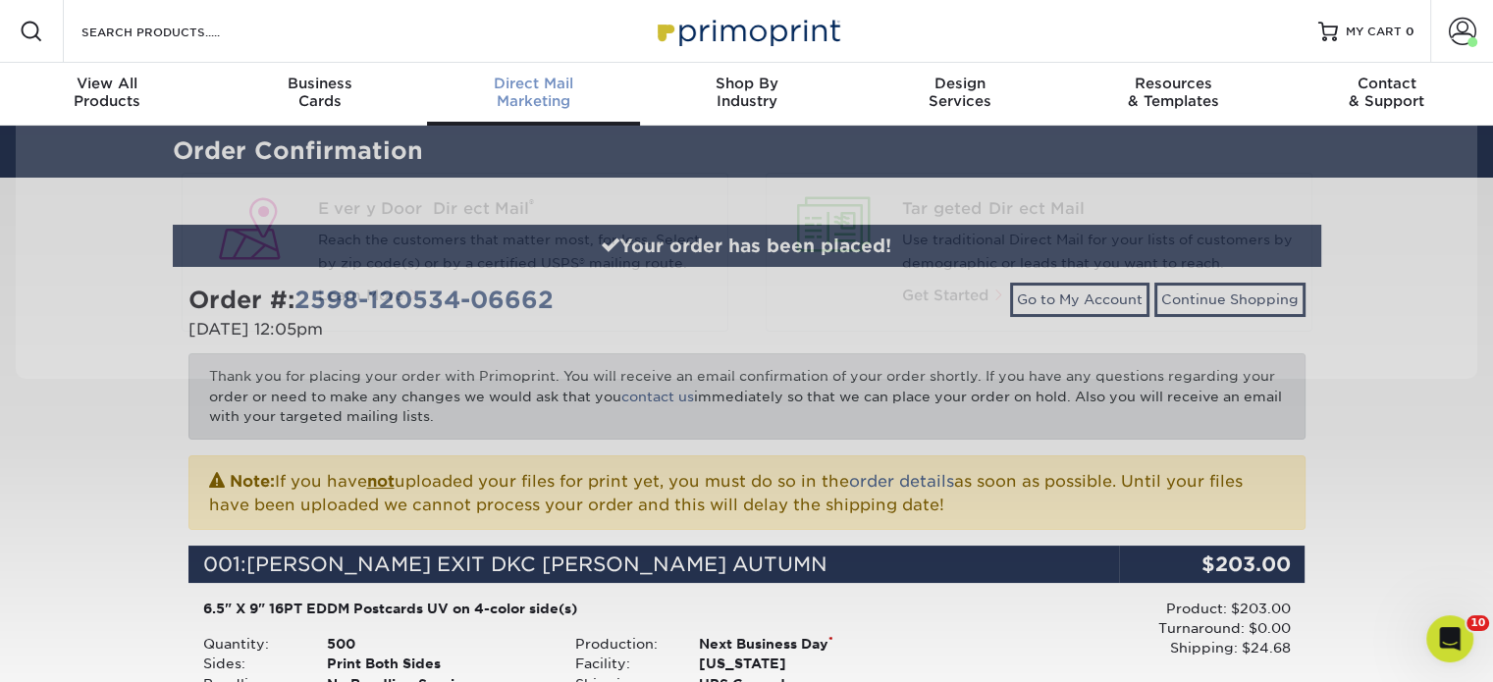
scroll to position [0, 0]
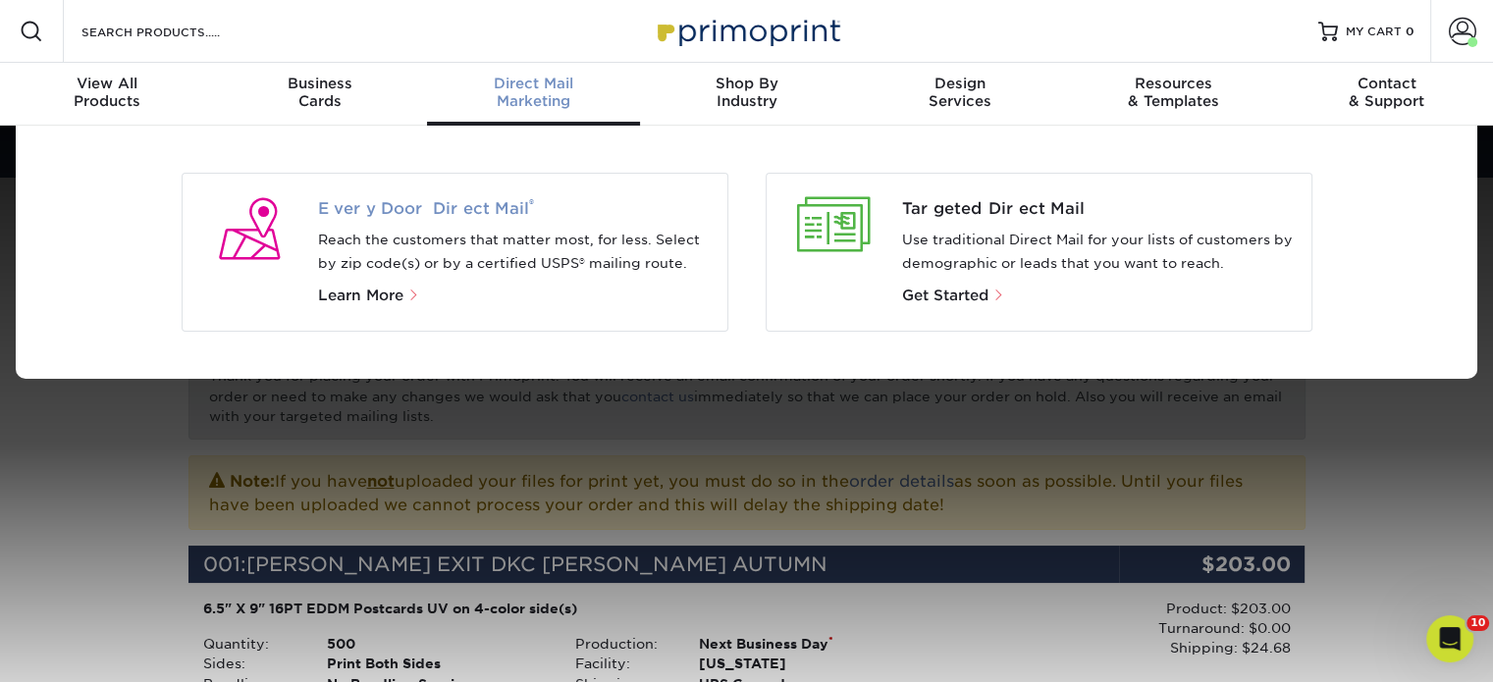
click at [449, 202] on span "Every Door Direct Mail ®" at bounding box center [515, 209] width 394 height 24
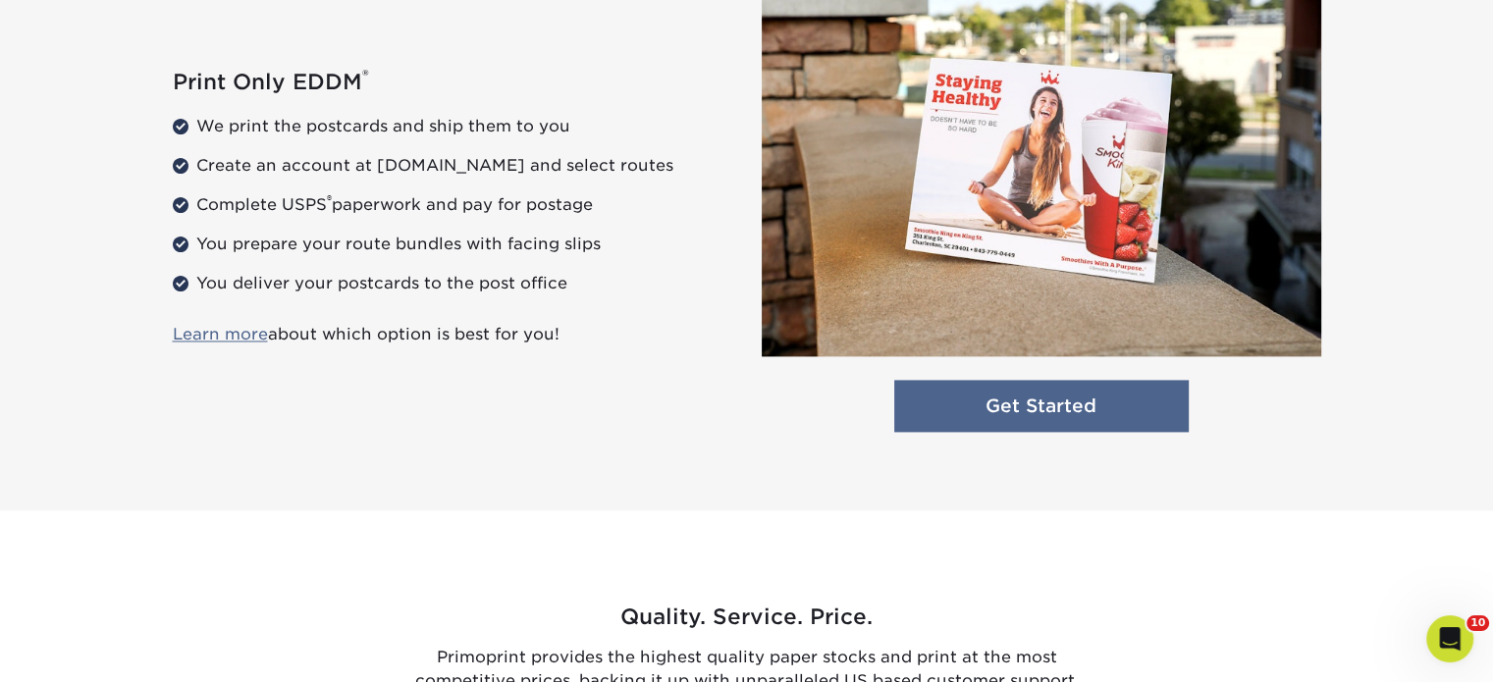
click at [965, 404] on link "Get Started" at bounding box center [1041, 406] width 295 height 52
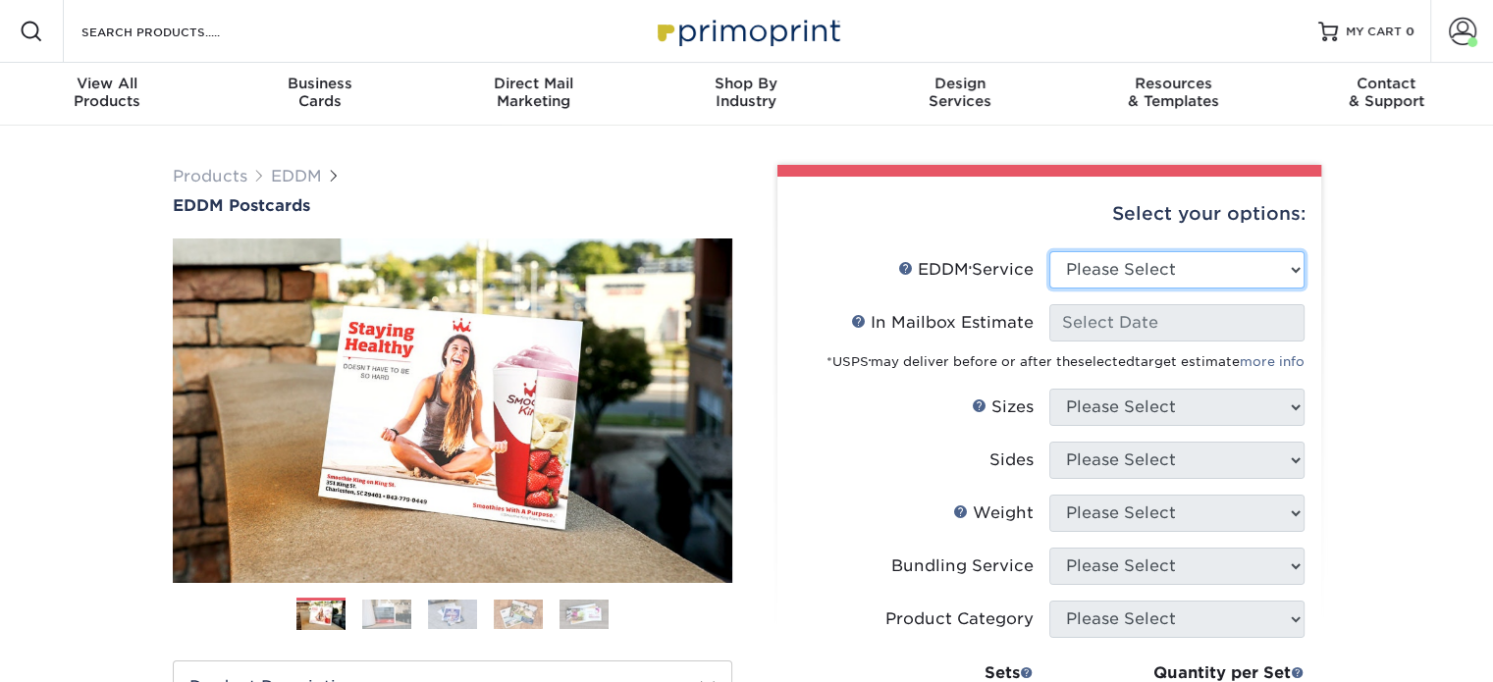
drag, startPoint x: 1162, startPoint y: 268, endPoint x: 1155, endPoint y: 284, distance: 17.6
click at [1162, 268] on select "Please Select Full Service Print Only" at bounding box center [1177, 269] width 255 height 37
select select "print_only"
click at [1050, 251] on select "Please Select Full Service Print Only" at bounding box center [1177, 269] width 255 height 37
select select "-1"
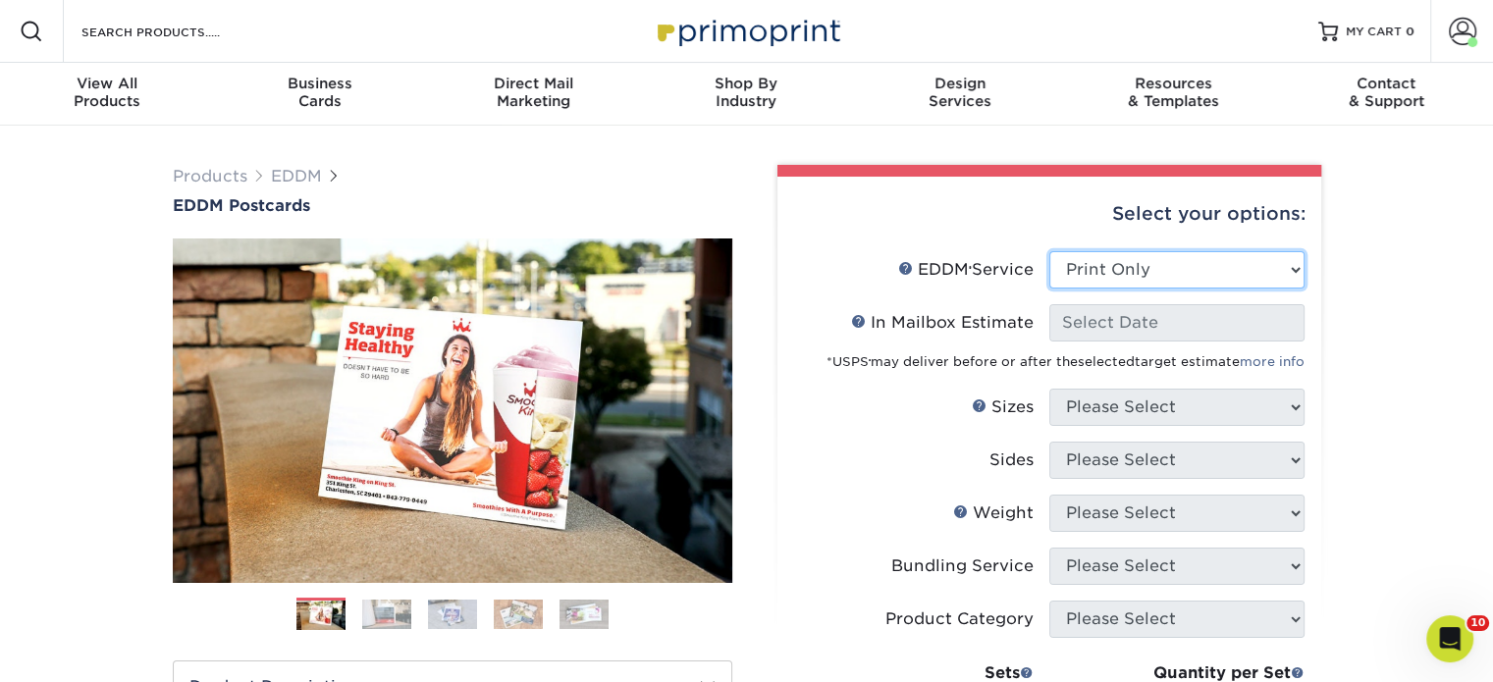
select select "-1"
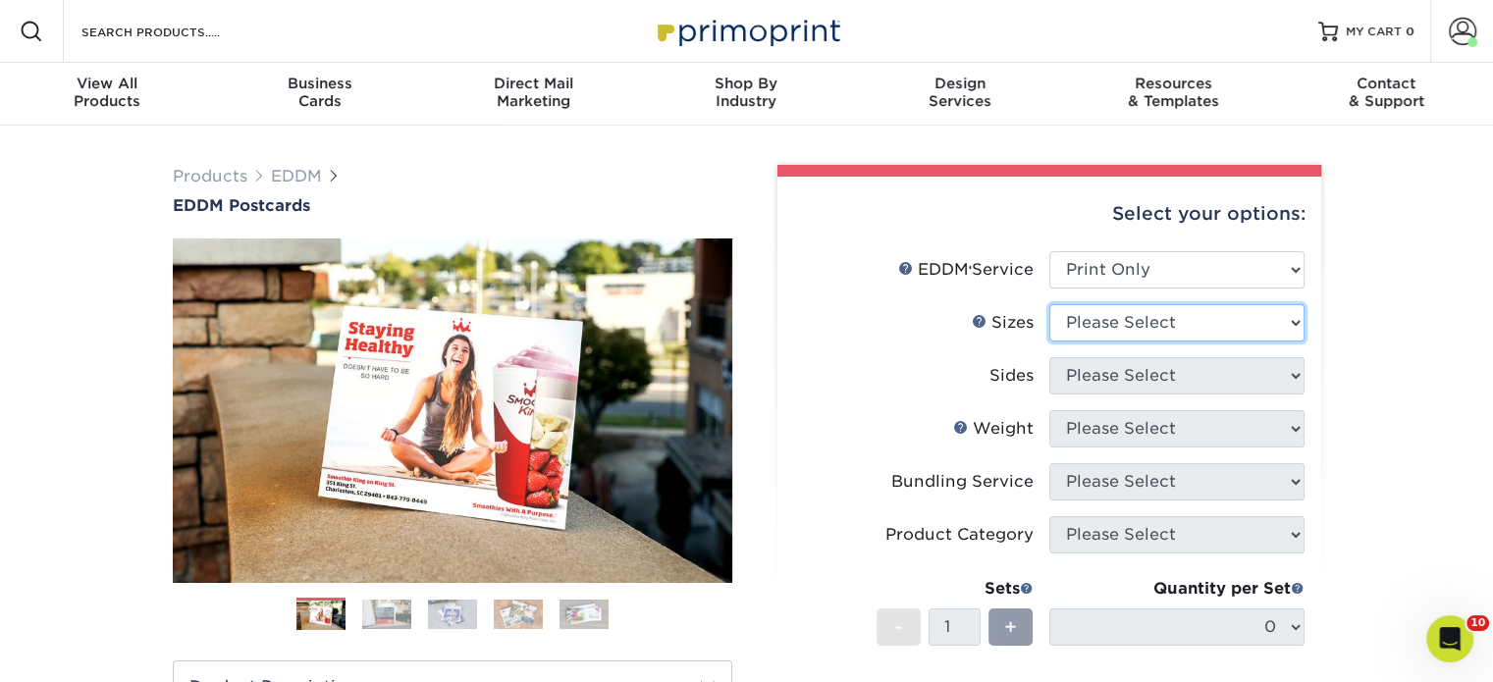
click at [1133, 331] on select "Please Select 4.5" x 12" 6" x 12" 6.5" x 8" 6.5" x 9" 6.5" x 12" 7" x 8.5" 8" x…" at bounding box center [1177, 322] width 255 height 37
select select "6.50x9.00"
click at [1050, 304] on select "Please Select 4.5" x 12" 6" x 12" 6.5" x 8" 6.5" x 9" 6.5" x 12" 7" x 8.5" 8" x…" at bounding box center [1177, 322] width 255 height 37
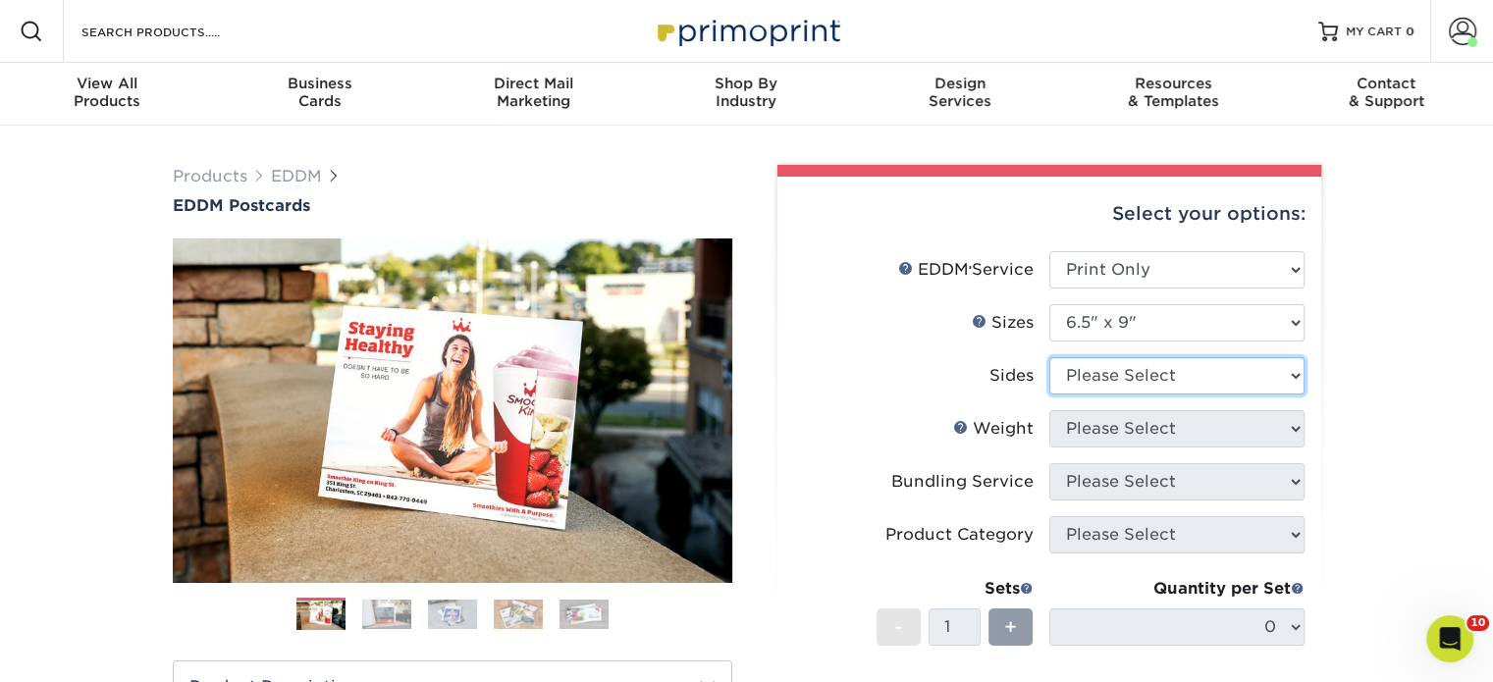
click at [1158, 381] on select "Please Select Print Both Sides Print Front Only" at bounding box center [1177, 375] width 255 height 37
select select "13abbda7-1d64-4f25-8bb2-c179b224825d"
click at [1050, 357] on select "Please Select Print Both Sides Print Front Only" at bounding box center [1177, 375] width 255 height 37
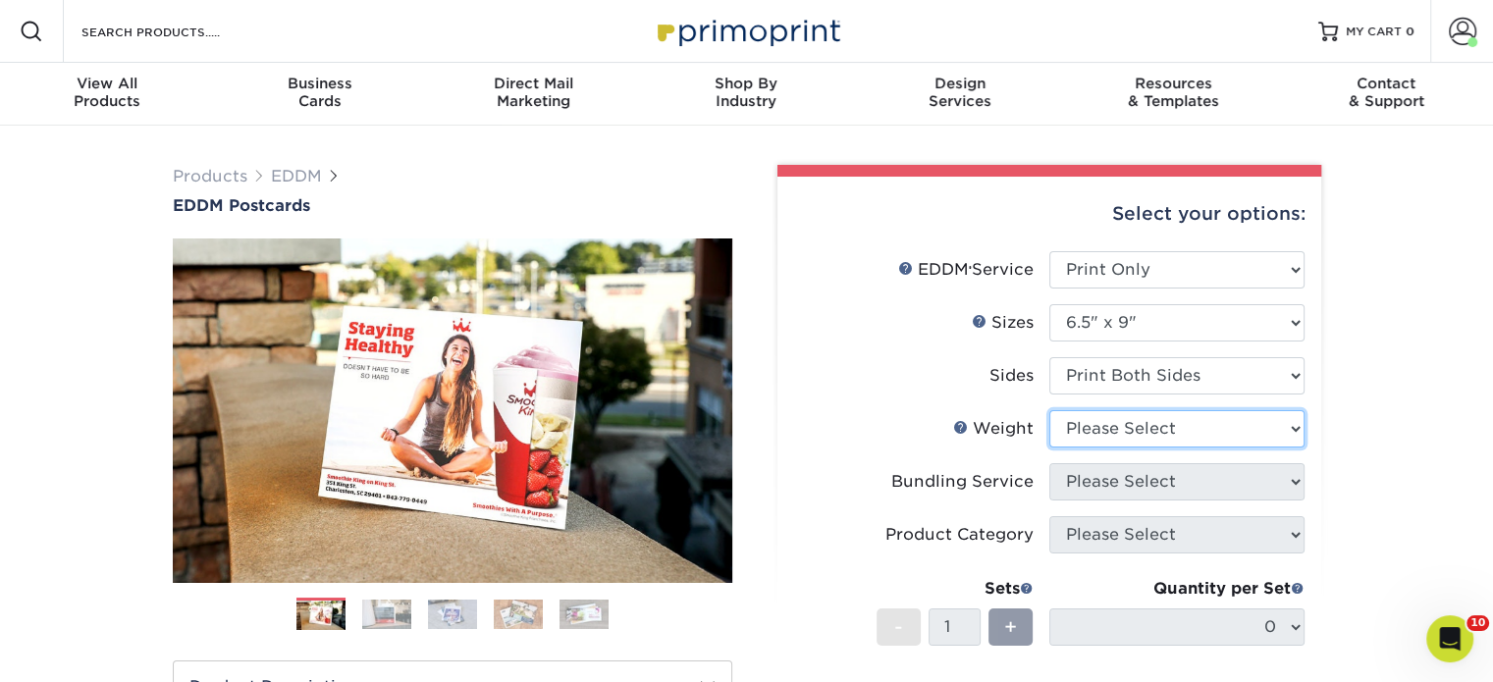
drag, startPoint x: 1149, startPoint y: 428, endPoint x: 1147, endPoint y: 443, distance: 14.9
click at [1149, 430] on select "Please Select 16PT 14PT" at bounding box center [1177, 428] width 255 height 37
select select "16PT"
click at [1050, 410] on select "Please Select 16PT 14PT" at bounding box center [1177, 428] width 255 height 37
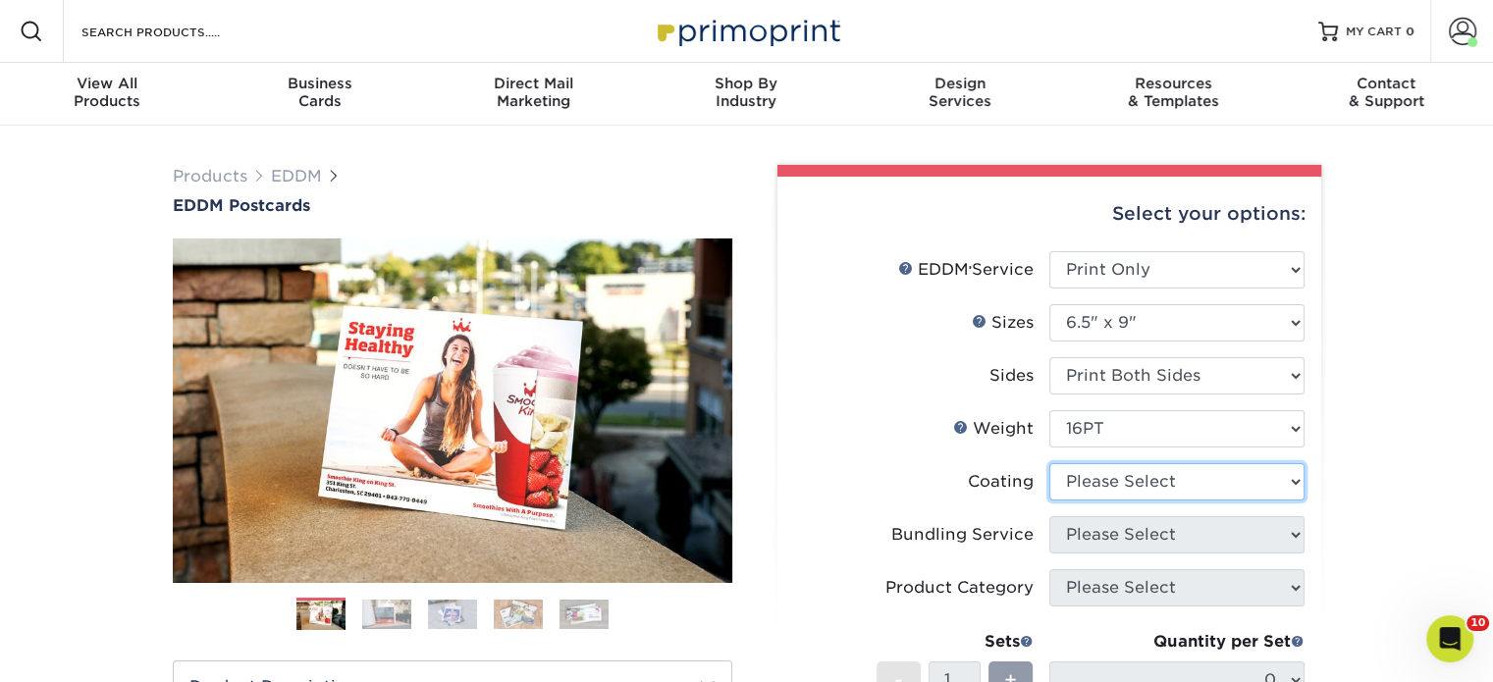
click at [1137, 486] on select at bounding box center [1177, 481] width 255 height 37
select select "ae367451-b2b8-45df-a344-0f05b6a12993"
click at [1050, 463] on select at bounding box center [1177, 481] width 255 height 37
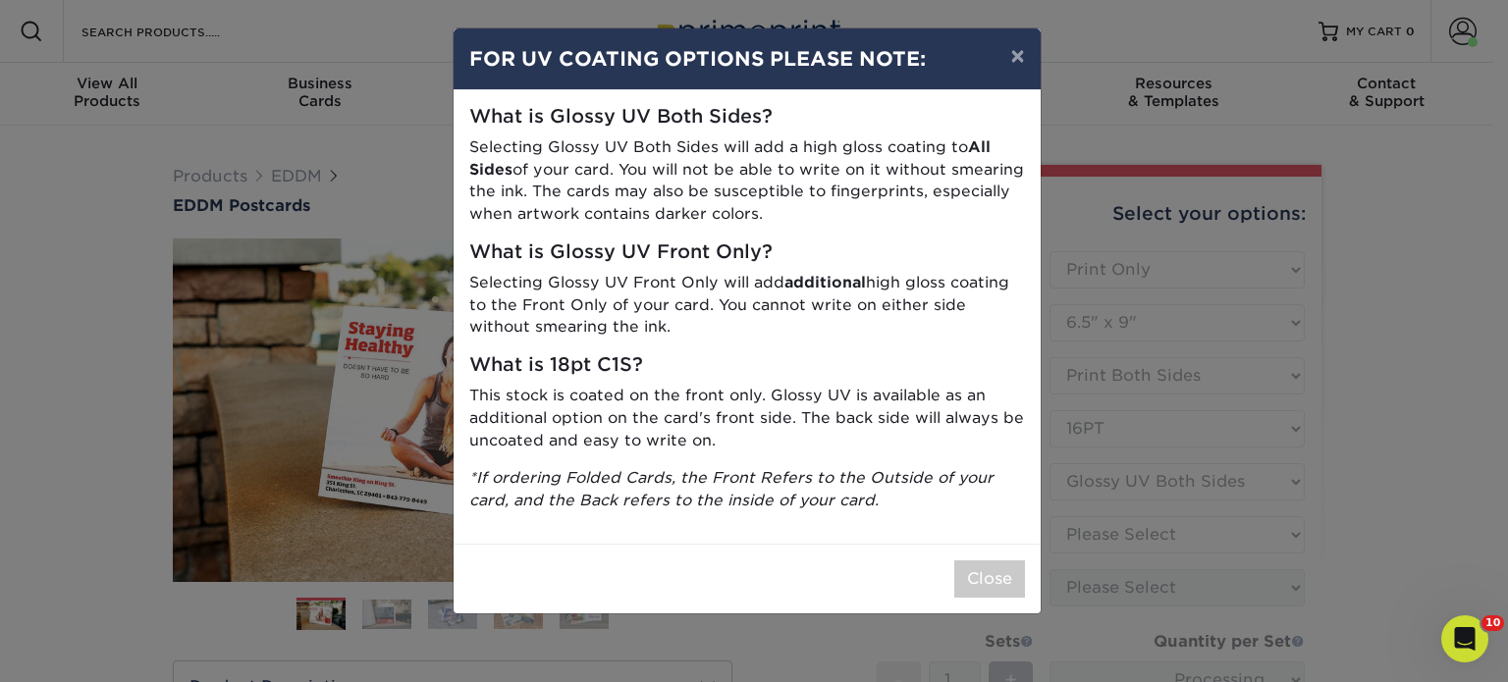
click at [986, 597] on div "Close" at bounding box center [747, 579] width 587 height 70
click at [988, 581] on button "Close" at bounding box center [989, 579] width 71 height 37
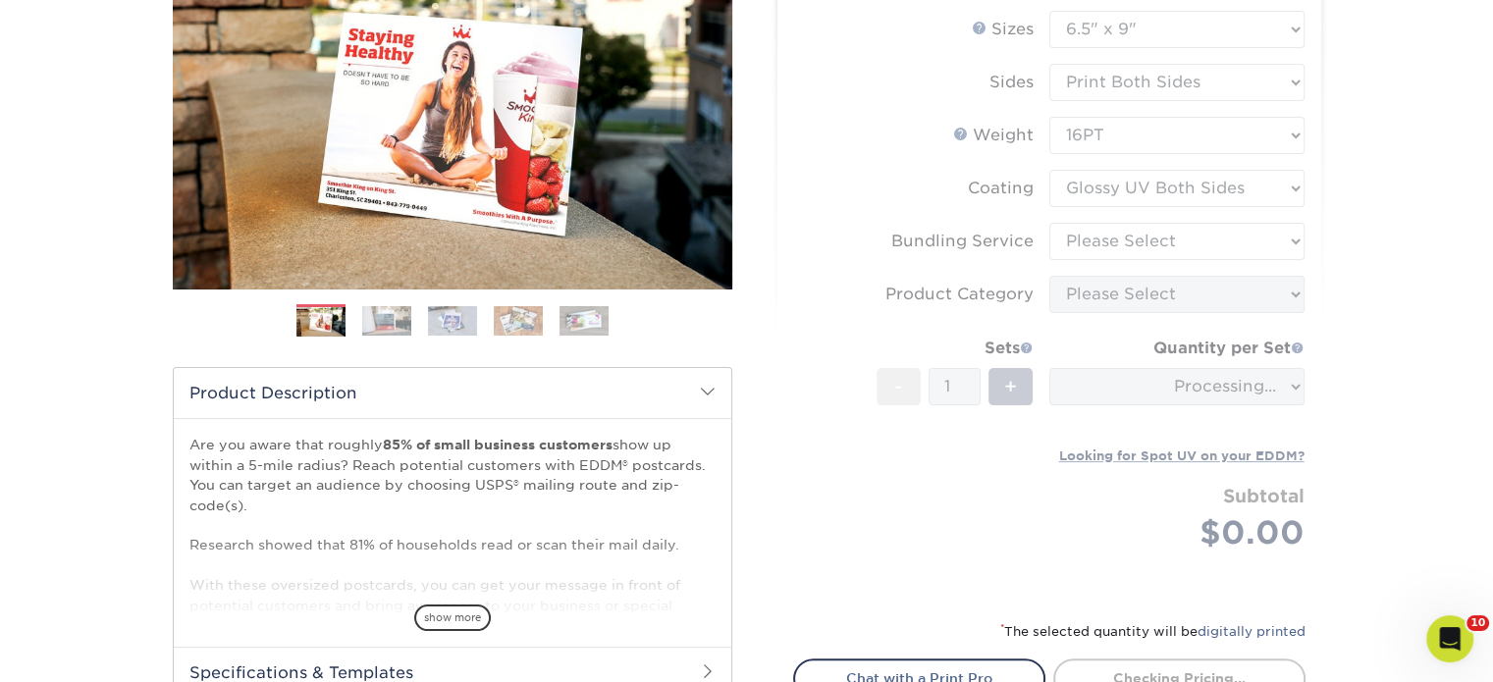
scroll to position [295, 0]
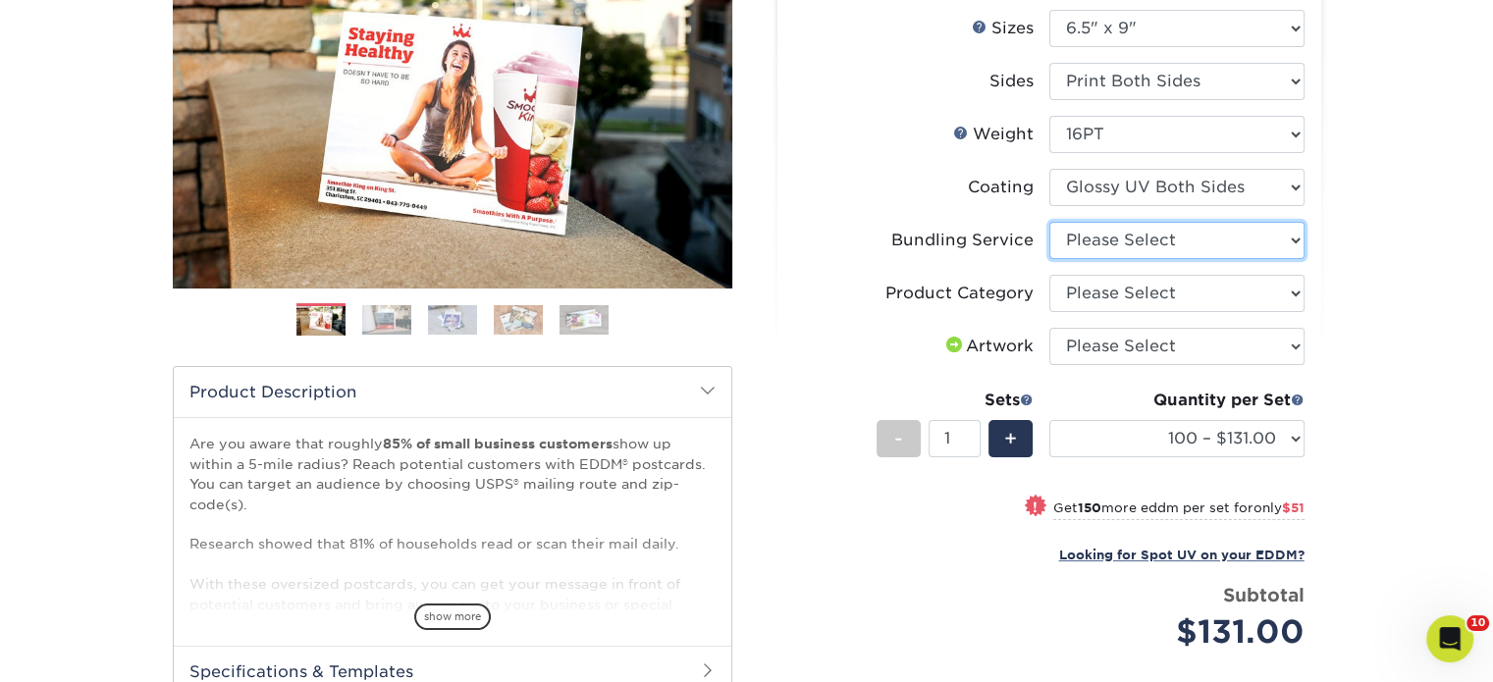
drag, startPoint x: 1137, startPoint y: 241, endPoint x: 1139, endPoint y: 250, distance: 10.0
click at [1139, 242] on select "Please Select No Bundling Services Yes, Bundles of 50 (+2 Days) Yes, Bundles of…" at bounding box center [1177, 240] width 255 height 37
select select "58689abb-25c0-461c-a4c3-a80b627d6649"
click at [1050, 222] on select "Please Select No Bundling Services Yes, Bundles of 50 (+2 Days) Yes, Bundles of…" at bounding box center [1177, 240] width 255 height 37
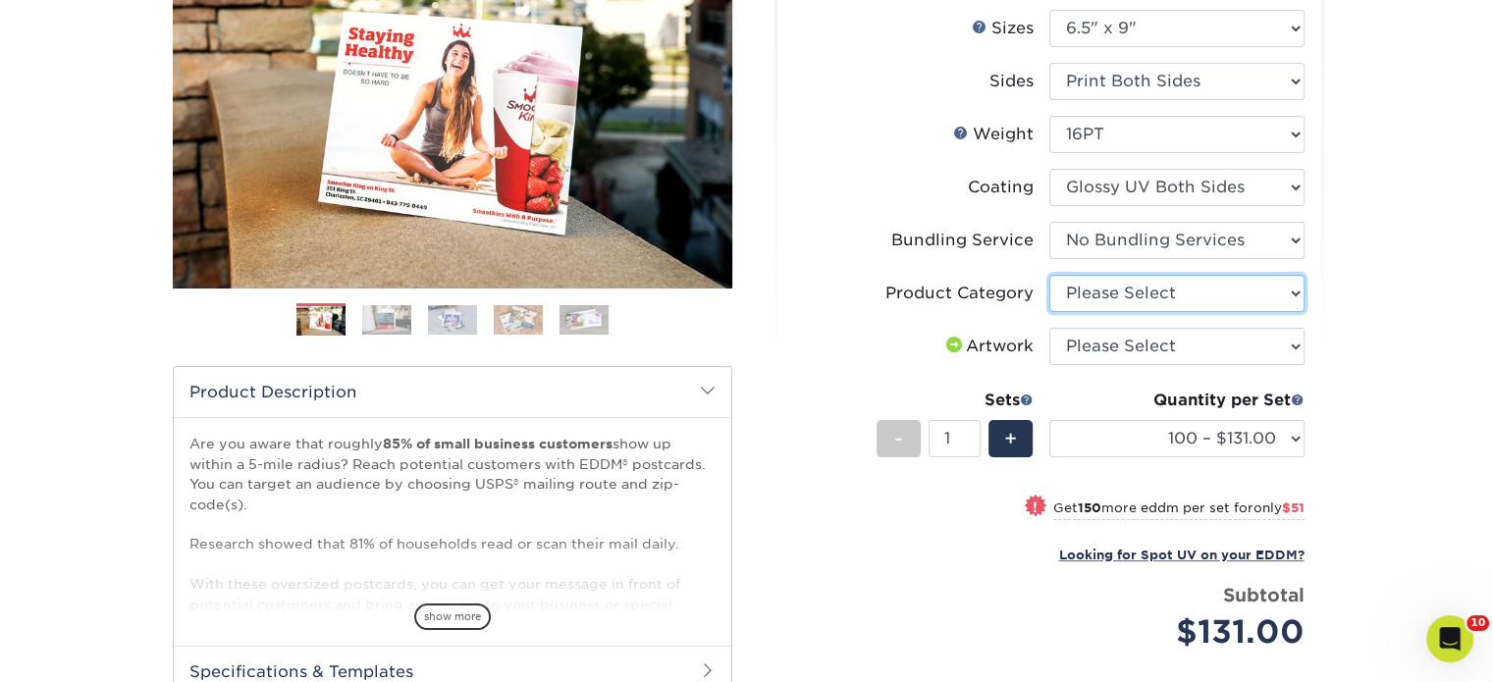
click at [1142, 292] on select "Please Select Postcards" at bounding box center [1177, 293] width 255 height 37
select select "9b7272e0-d6c8-4c3c-8e97-d3a1bcdab858"
click at [1050, 275] on select "Please Select Postcards" at bounding box center [1177, 293] width 255 height 37
click at [1140, 344] on select "Please Select I will upload files I need a design - $150" at bounding box center [1177, 346] width 255 height 37
select select "upload"
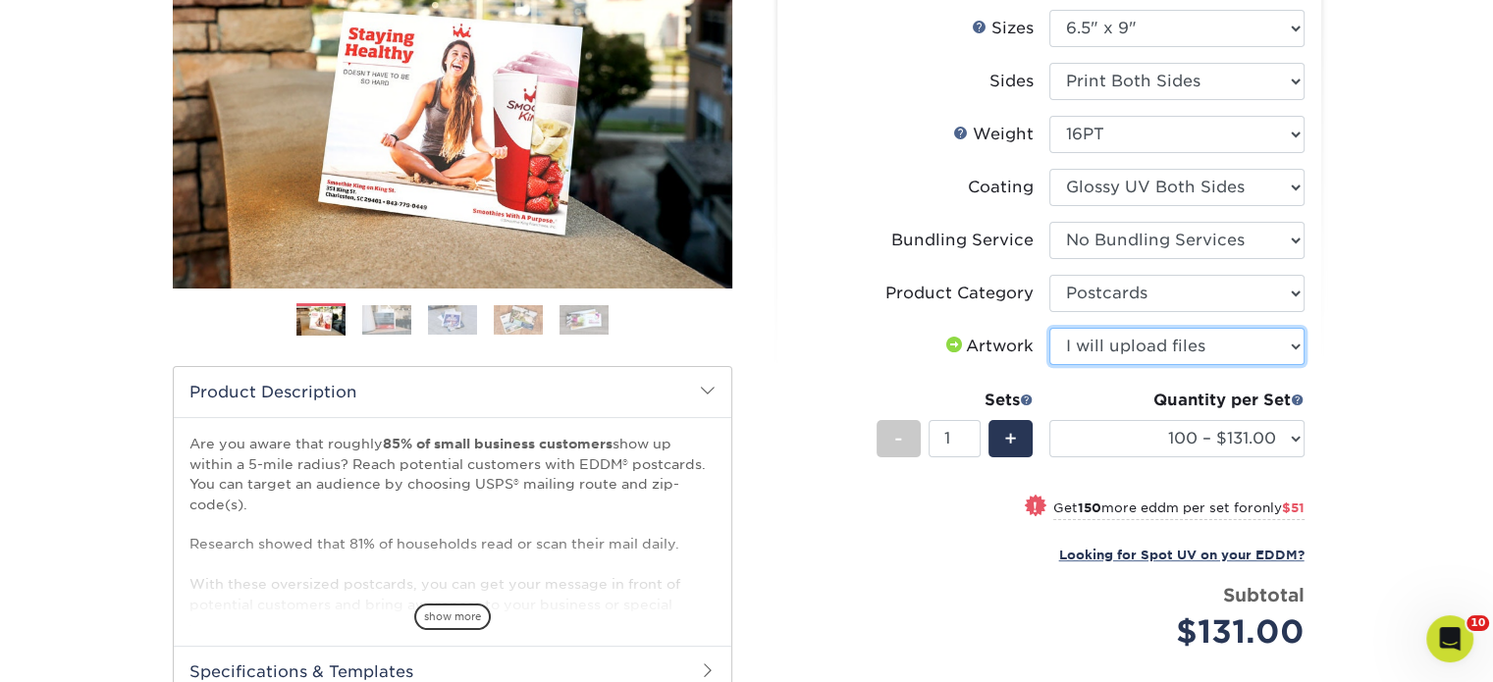
click at [1050, 328] on select "Please Select I will upload files I need a design - $150" at bounding box center [1177, 346] width 255 height 37
click at [1131, 408] on div "Quantity per Set" at bounding box center [1177, 401] width 255 height 24
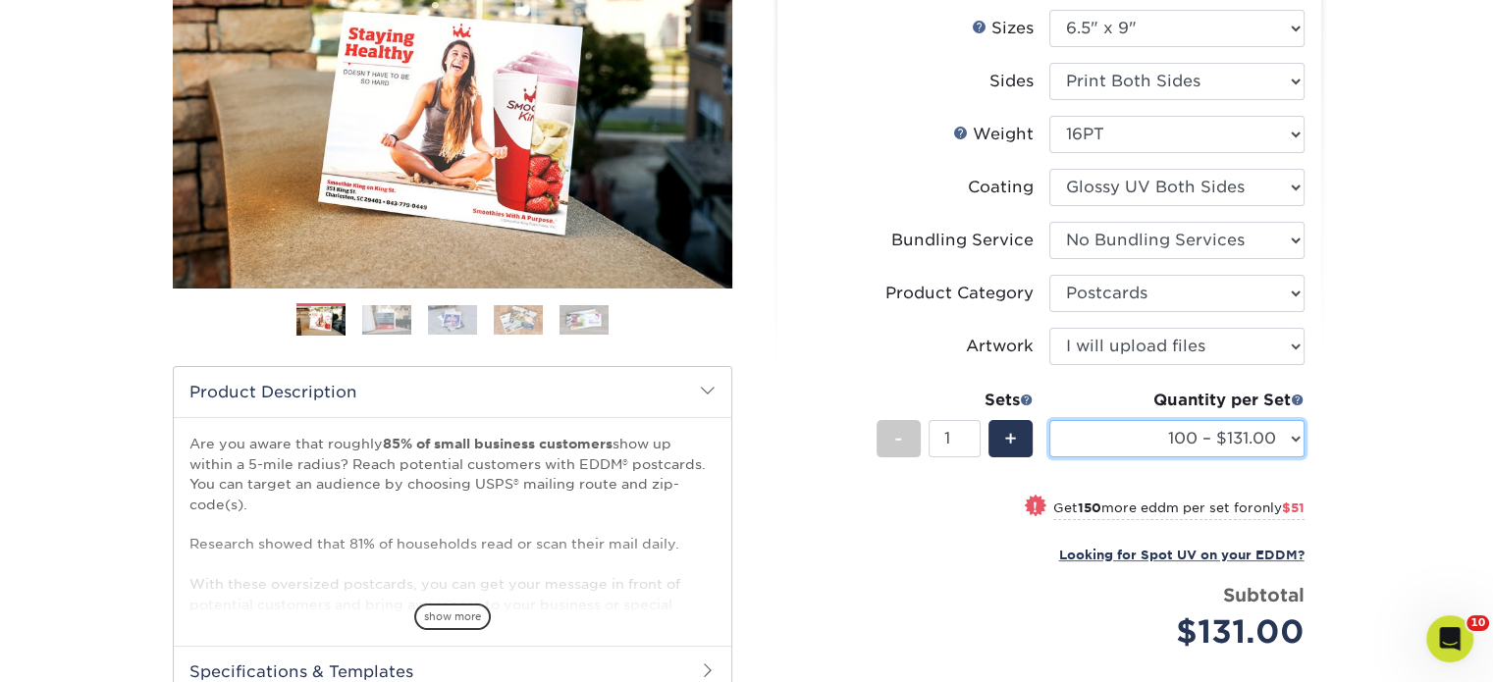
click at [1126, 435] on select "100 – $131.00 250 – $182.00 500 – $203.00 1000 – $227.00 2500 – $379.00 5000 – …" at bounding box center [1177, 438] width 255 height 37
select select "2500 – $379.00"
click at [1050, 420] on select "100 – $131.00 250 – $182.00 500 – $203.00 1000 – $227.00 2500 – $379.00 5000 – …" at bounding box center [1177, 438] width 255 height 37
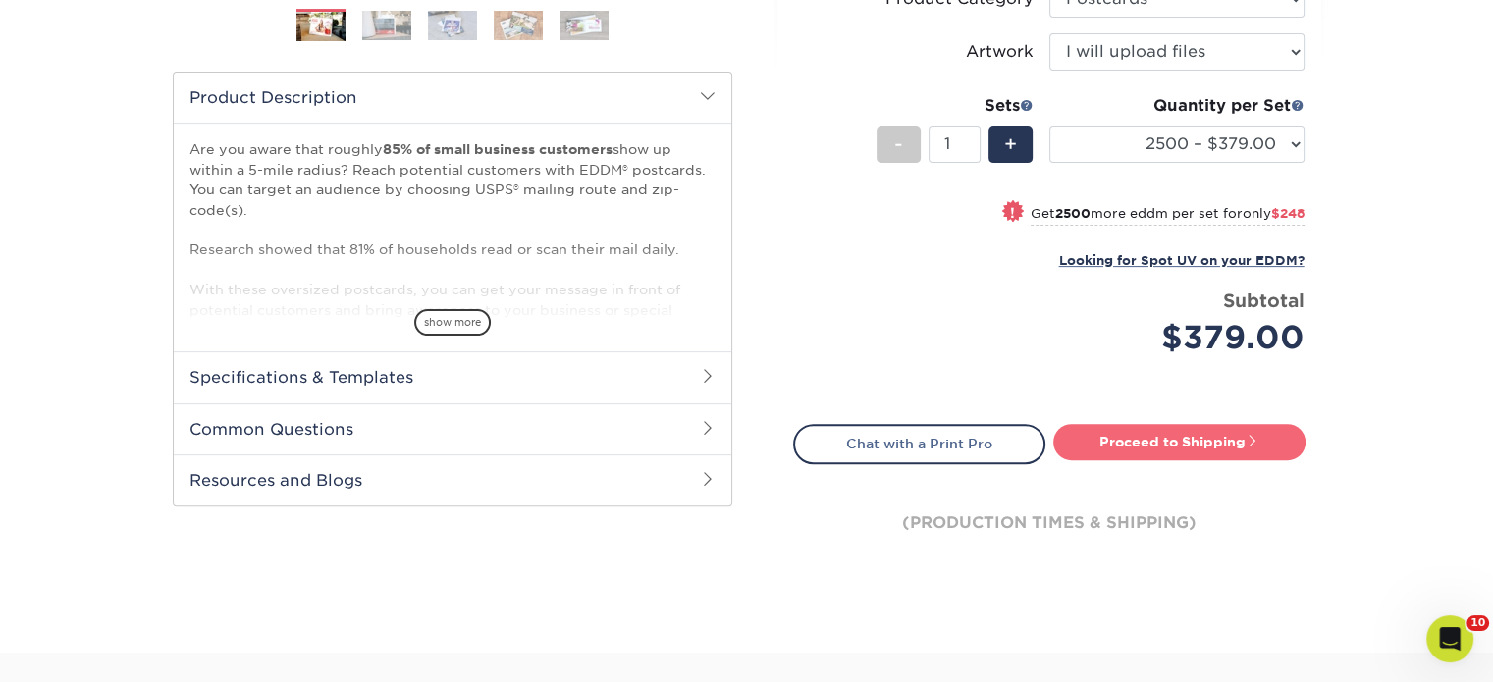
click at [1080, 447] on link "Proceed to Shipping" at bounding box center [1179, 441] width 252 height 35
type input "Set 1"
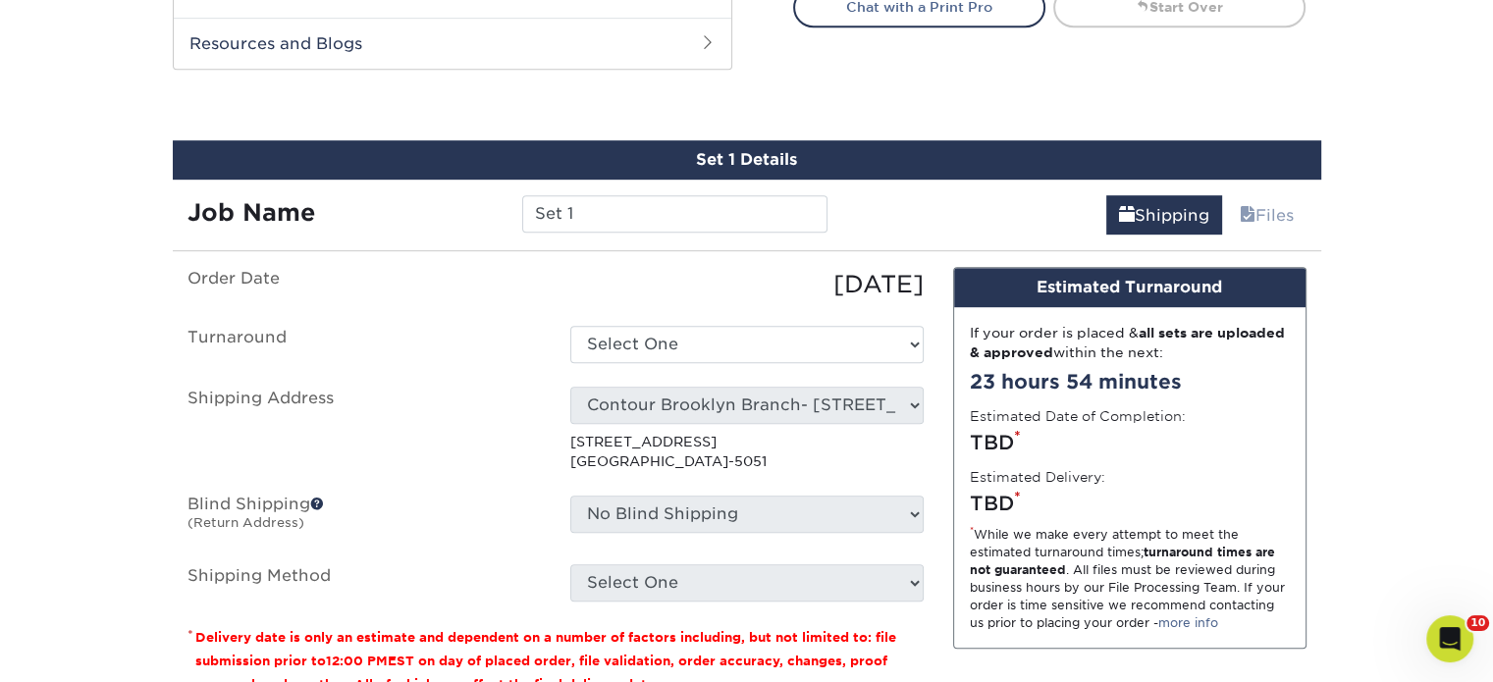
scroll to position [1064, 0]
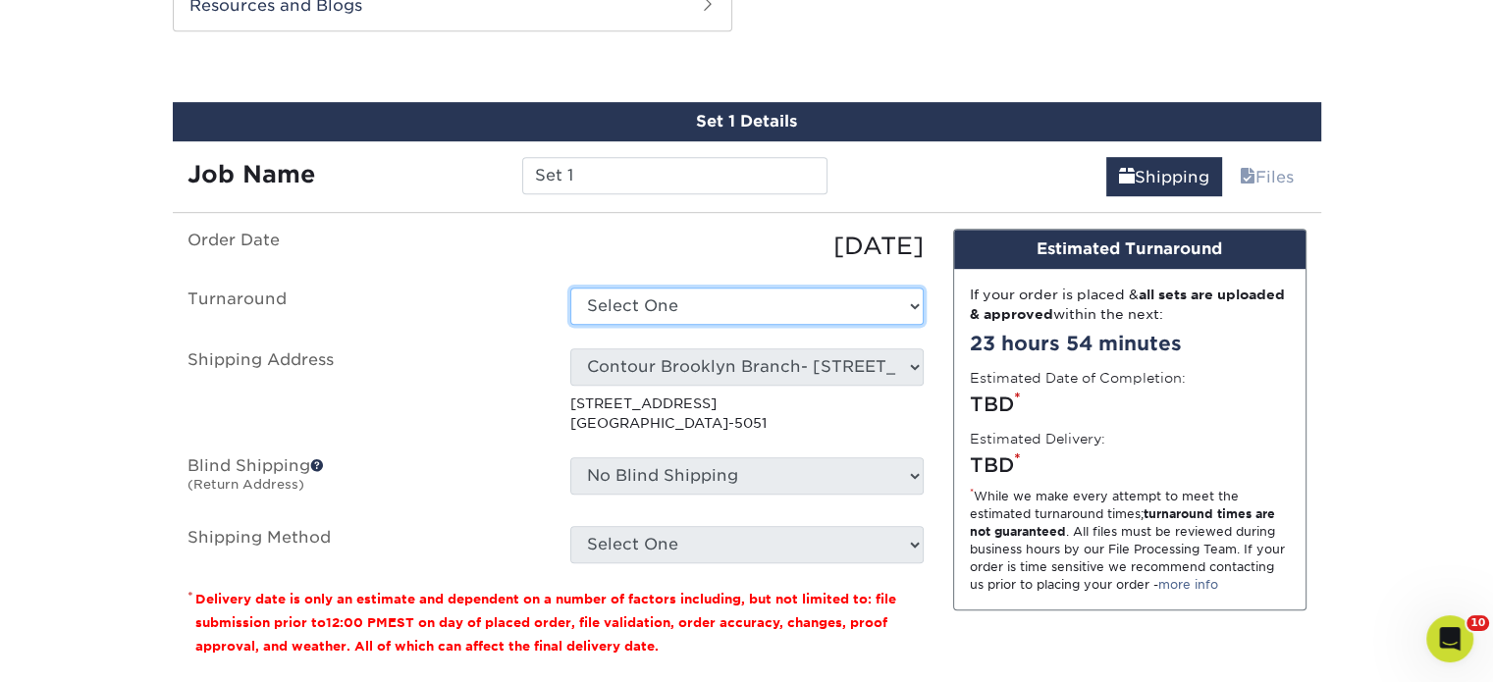
click at [679, 303] on select "Select One 2-4 Business Days 2 Day Next Business Day" at bounding box center [746, 306] width 353 height 37
select select "f3b6a5aa-9127-497e-9547-4207f50870bd"
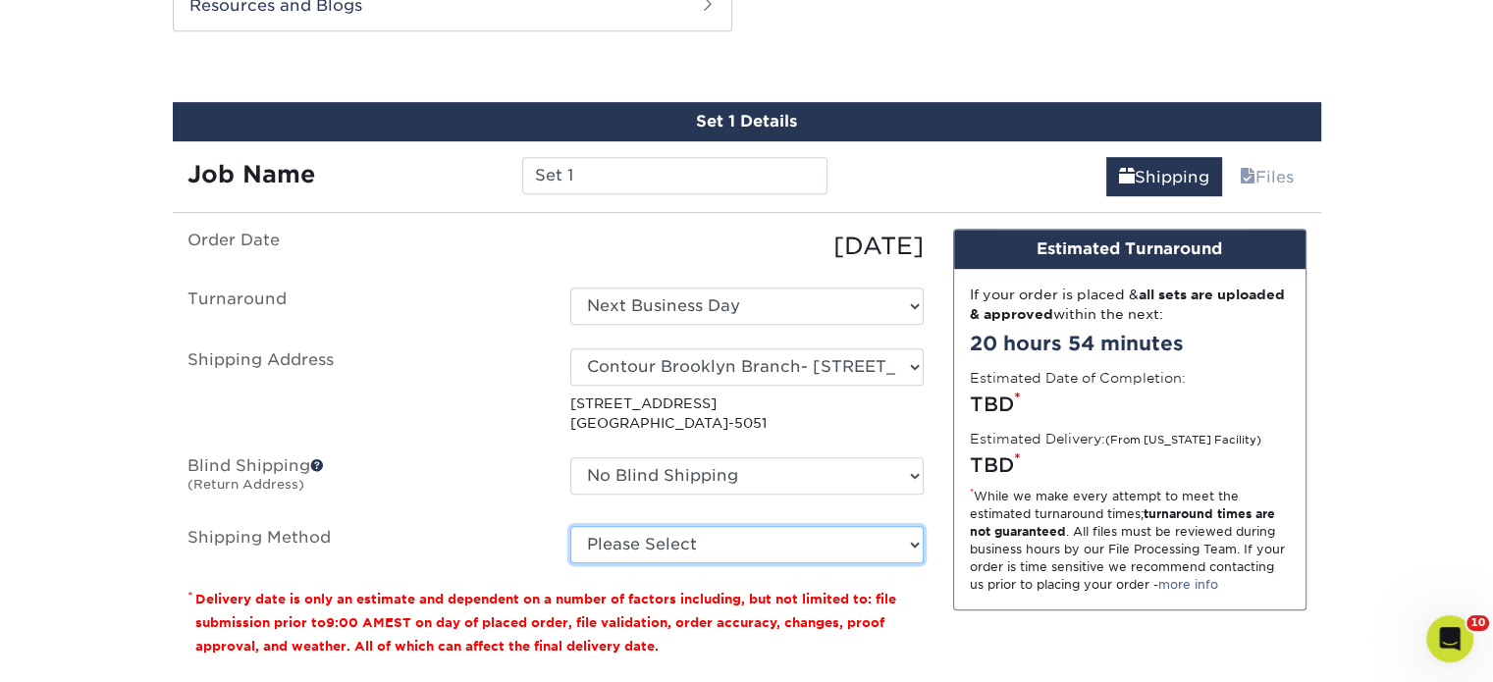
click at [653, 541] on select "Please Select Ground Shipping (+$49.46) 3 Day Shipping Service (+$78.66) 2 Day …" at bounding box center [746, 544] width 353 height 37
select select "03"
click at [570, 526] on select "Please Select Ground Shipping (+$49.46) 3 Day Shipping Service (+$78.66) 2 Day …" at bounding box center [746, 544] width 353 height 37
